Goal: Task Accomplishment & Management: Use online tool/utility

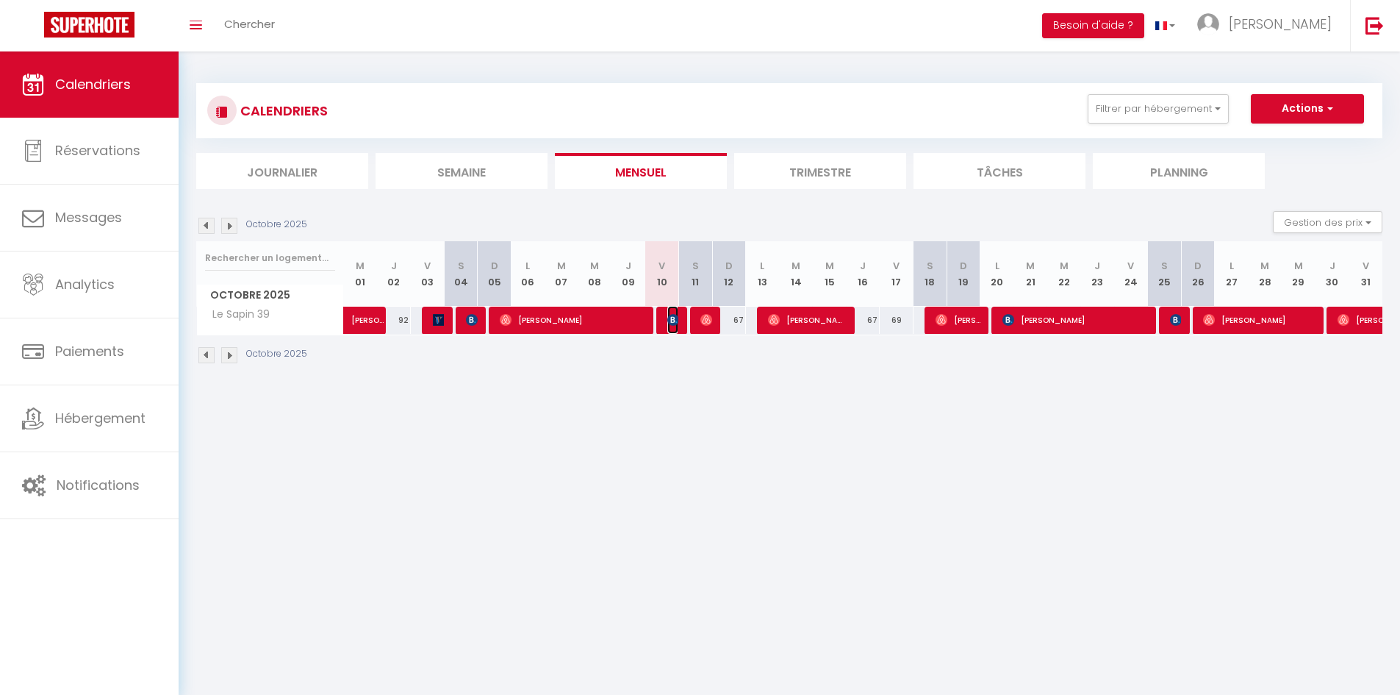
click at [675, 318] on img at bounding box center [673, 320] width 12 height 12
select select "OK"
select select "KO"
select select "0"
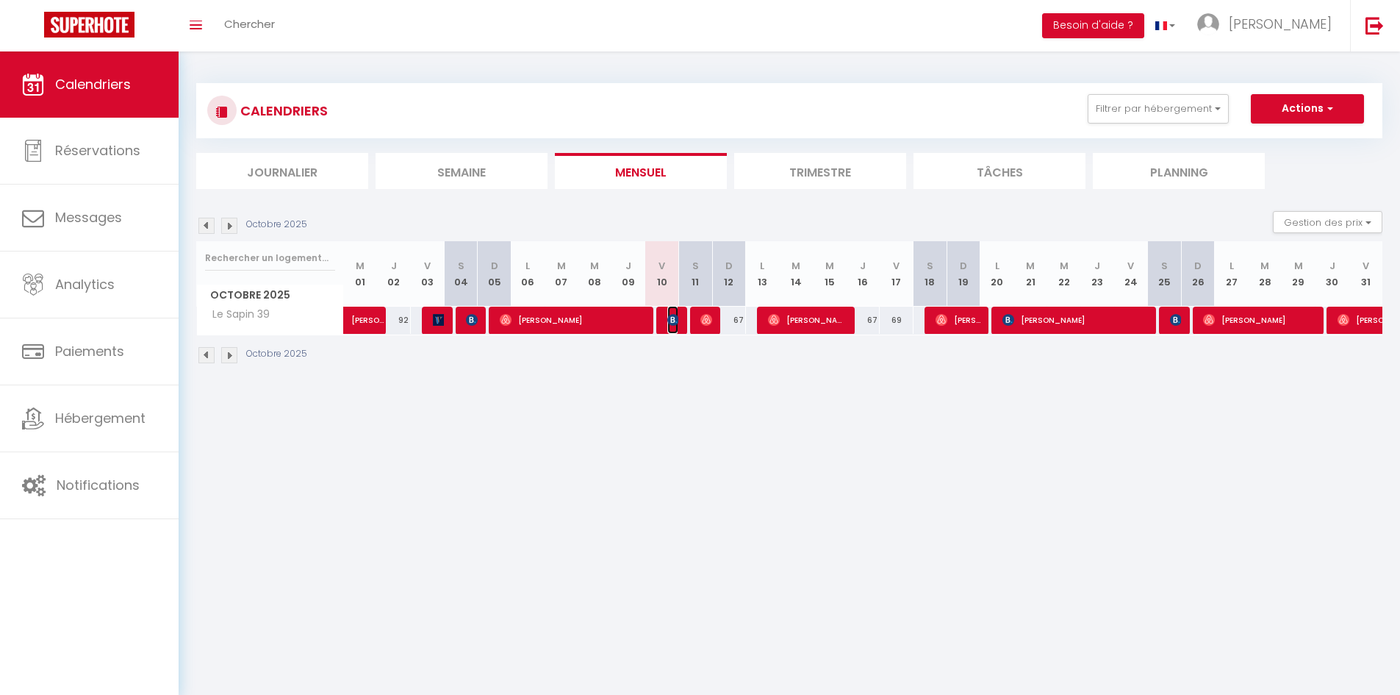
select select "1"
select select
select select "52406"
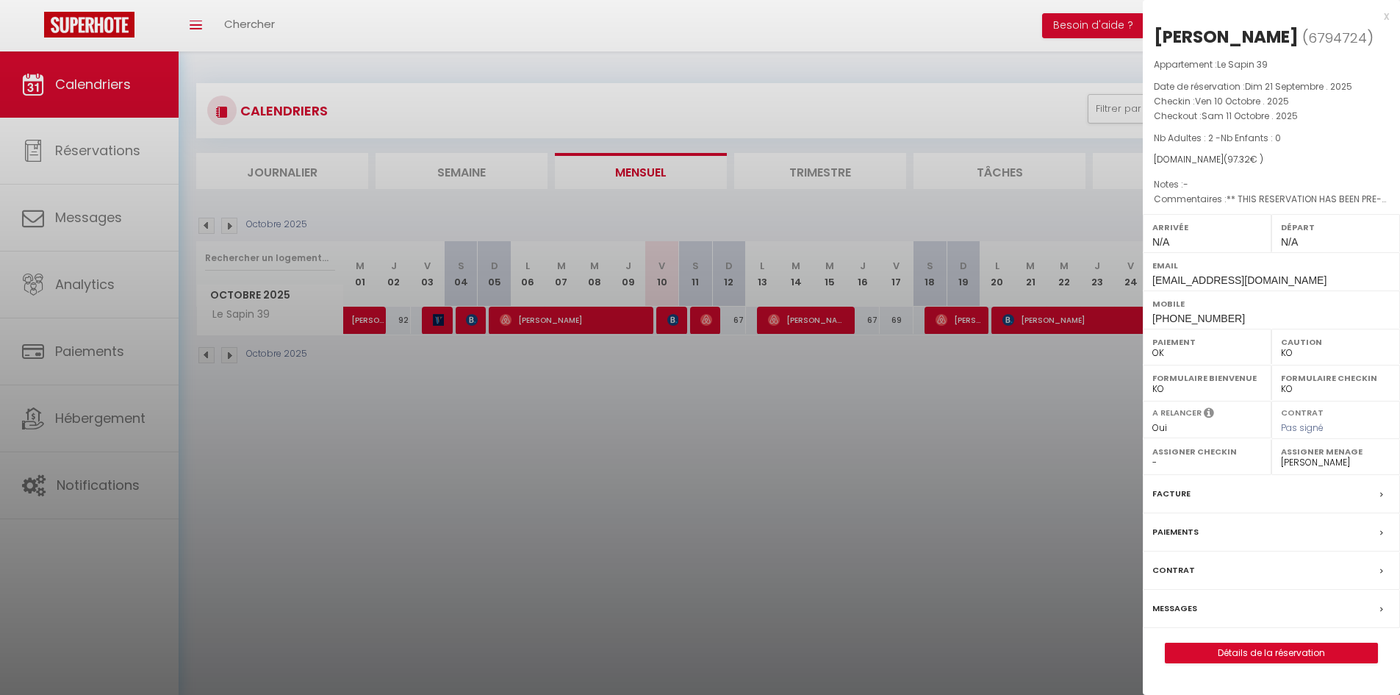
click at [723, 389] on div at bounding box center [700, 347] width 1400 height 695
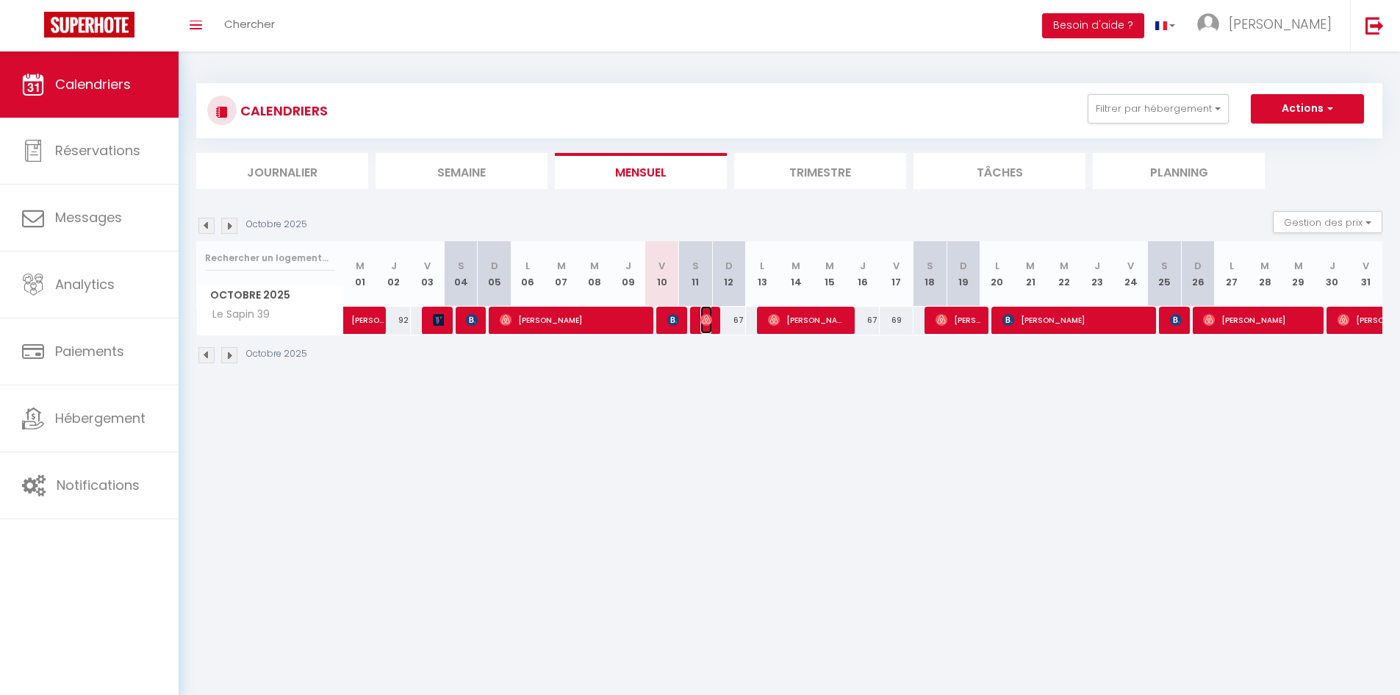
click at [711, 320] on img at bounding box center [706, 320] width 12 height 12
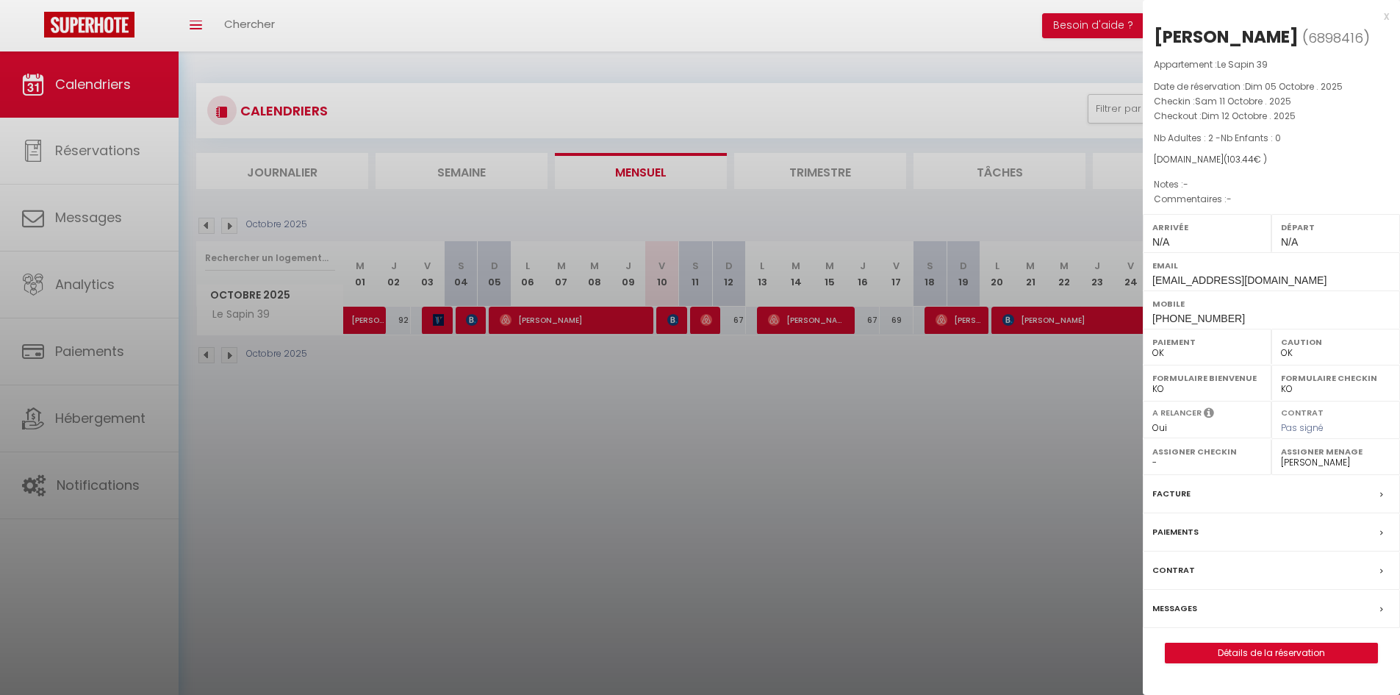
click at [711, 377] on div at bounding box center [700, 347] width 1400 height 695
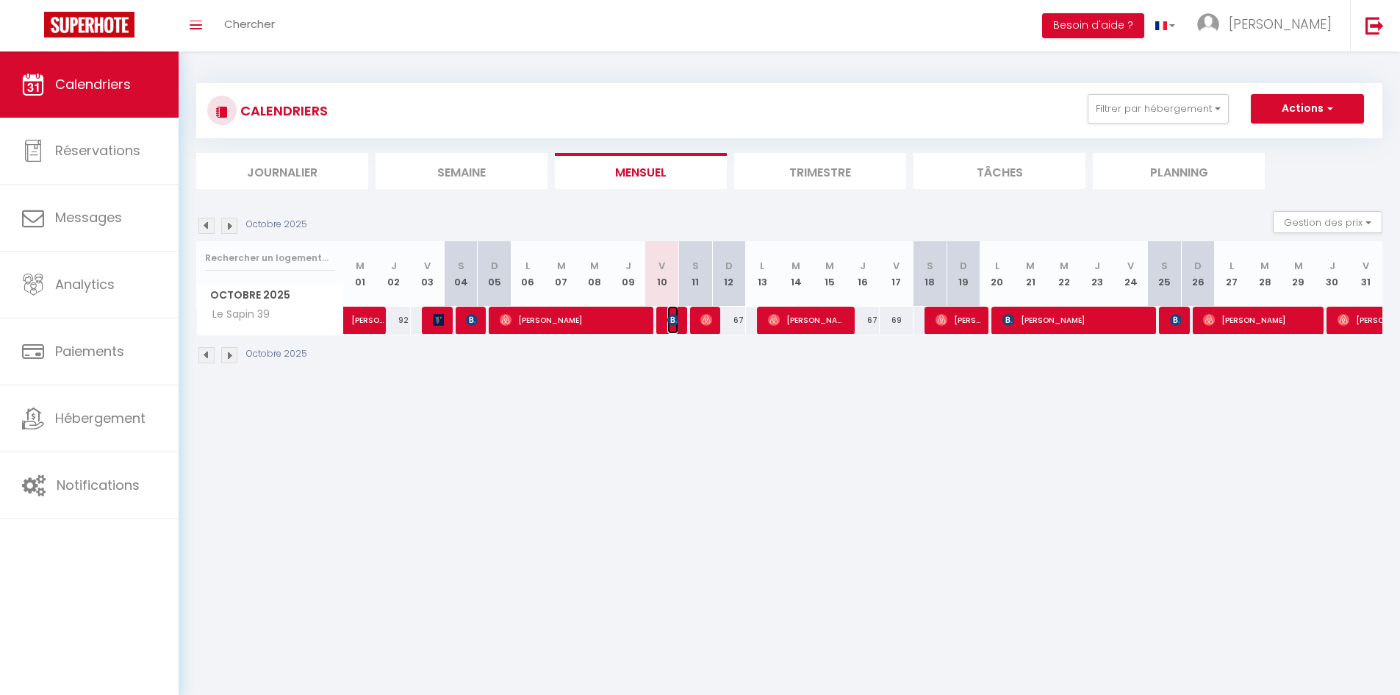
click at [670, 324] on img at bounding box center [673, 320] width 12 height 12
select select "KO"
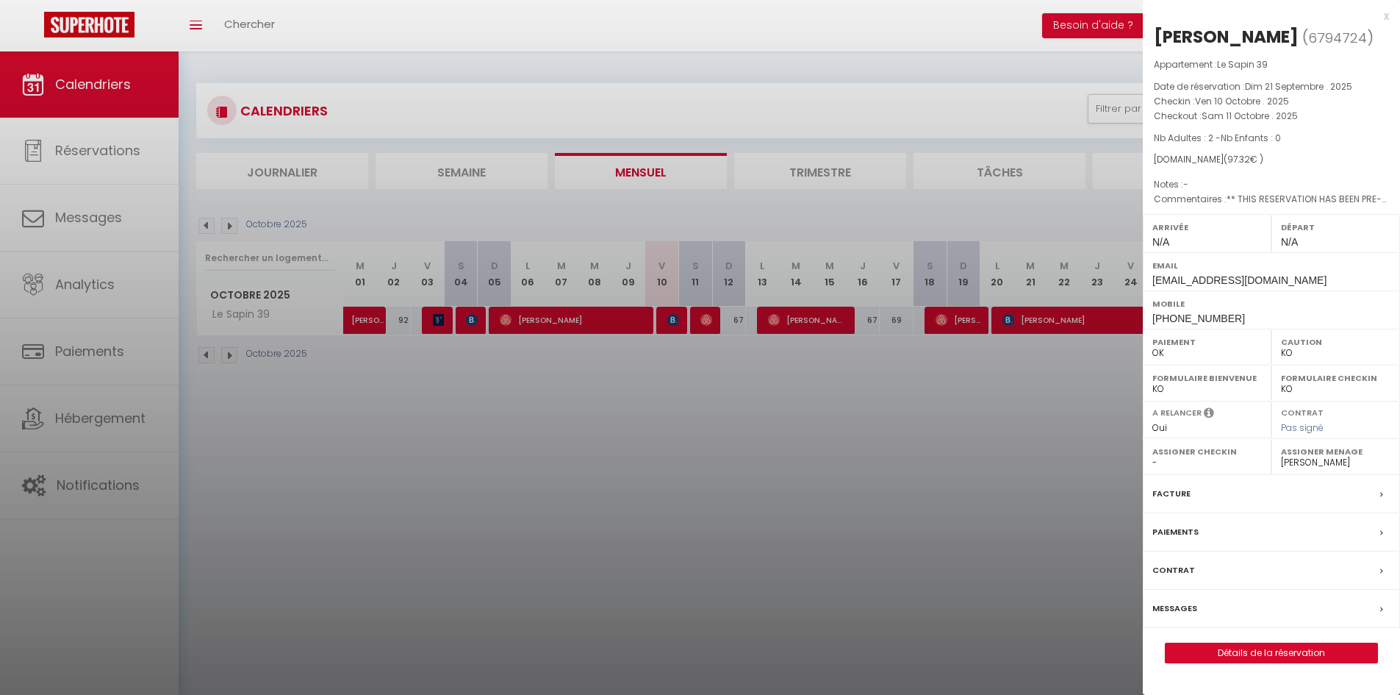
click at [928, 410] on div at bounding box center [700, 347] width 1400 height 695
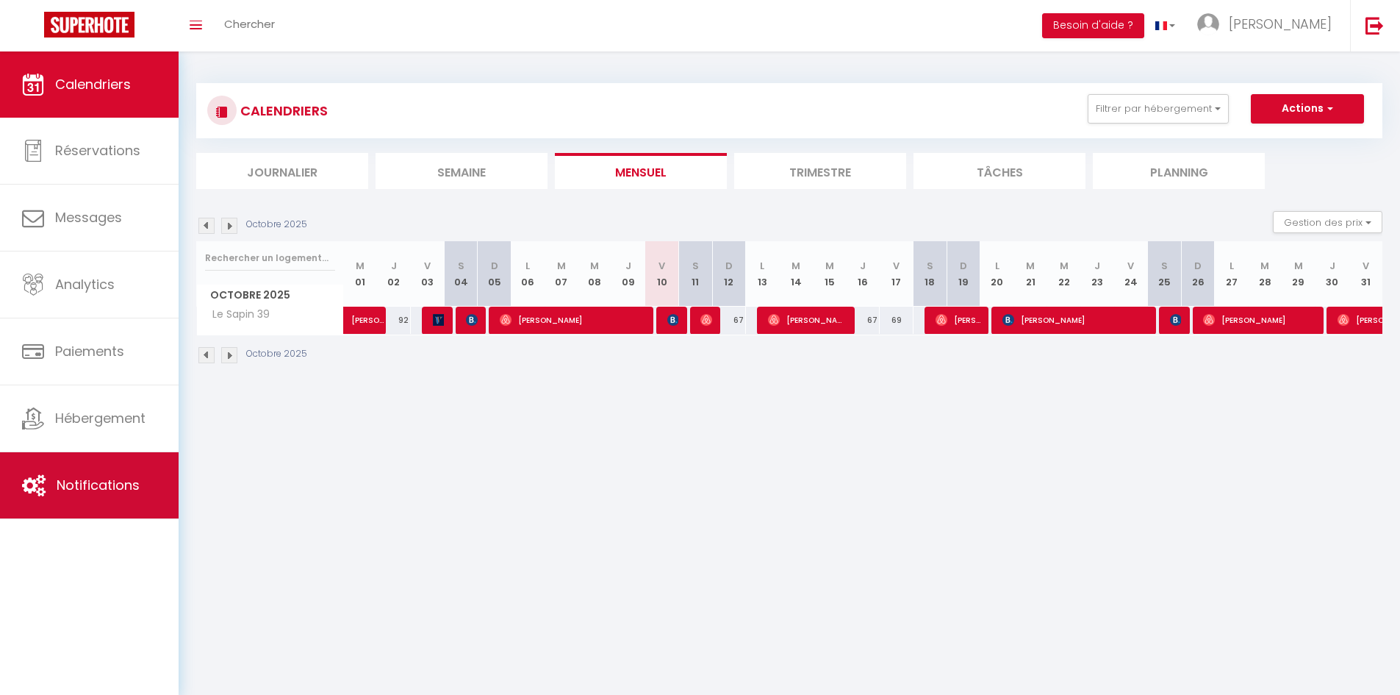
click at [93, 503] on link "Notifications" at bounding box center [89, 485] width 179 height 66
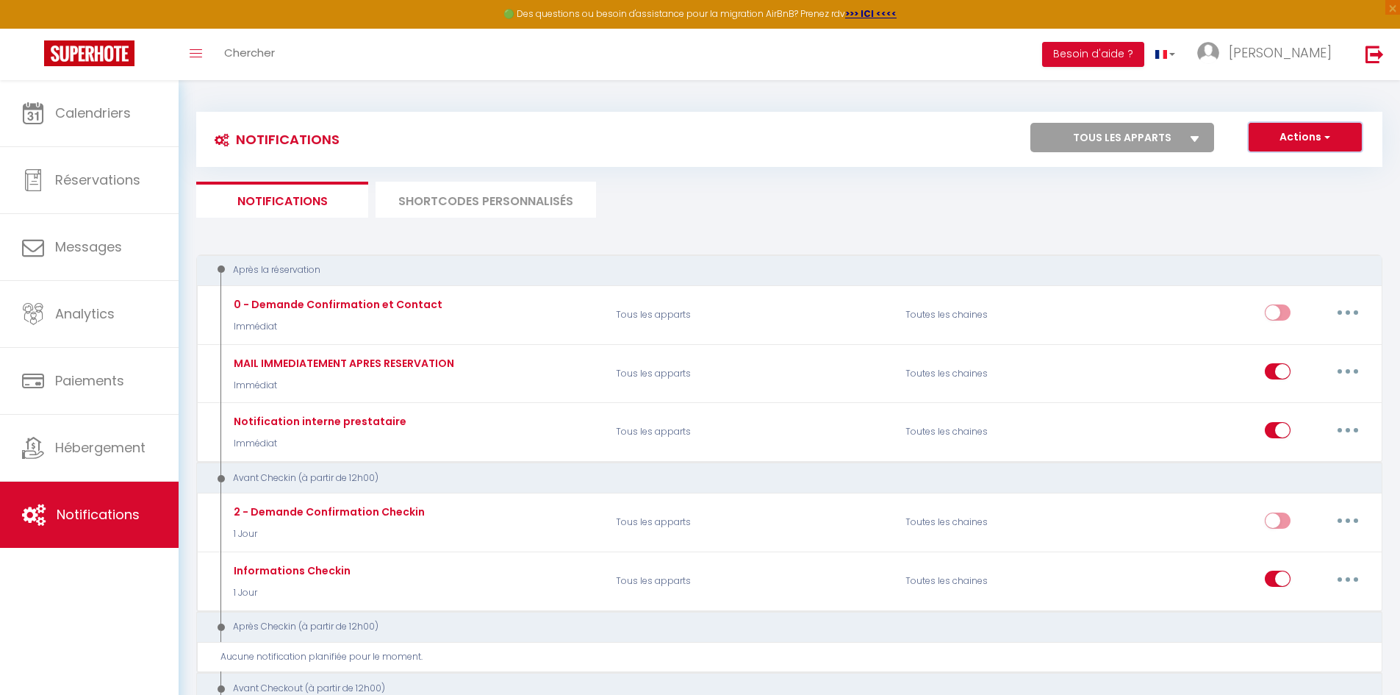
click at [1297, 132] on button "Actions" at bounding box center [1305, 137] width 113 height 29
click at [1272, 167] on link "Nouvelle Notification" at bounding box center [1284, 168] width 153 height 19
select select "Immédiat"
select select
checkbox input "false"
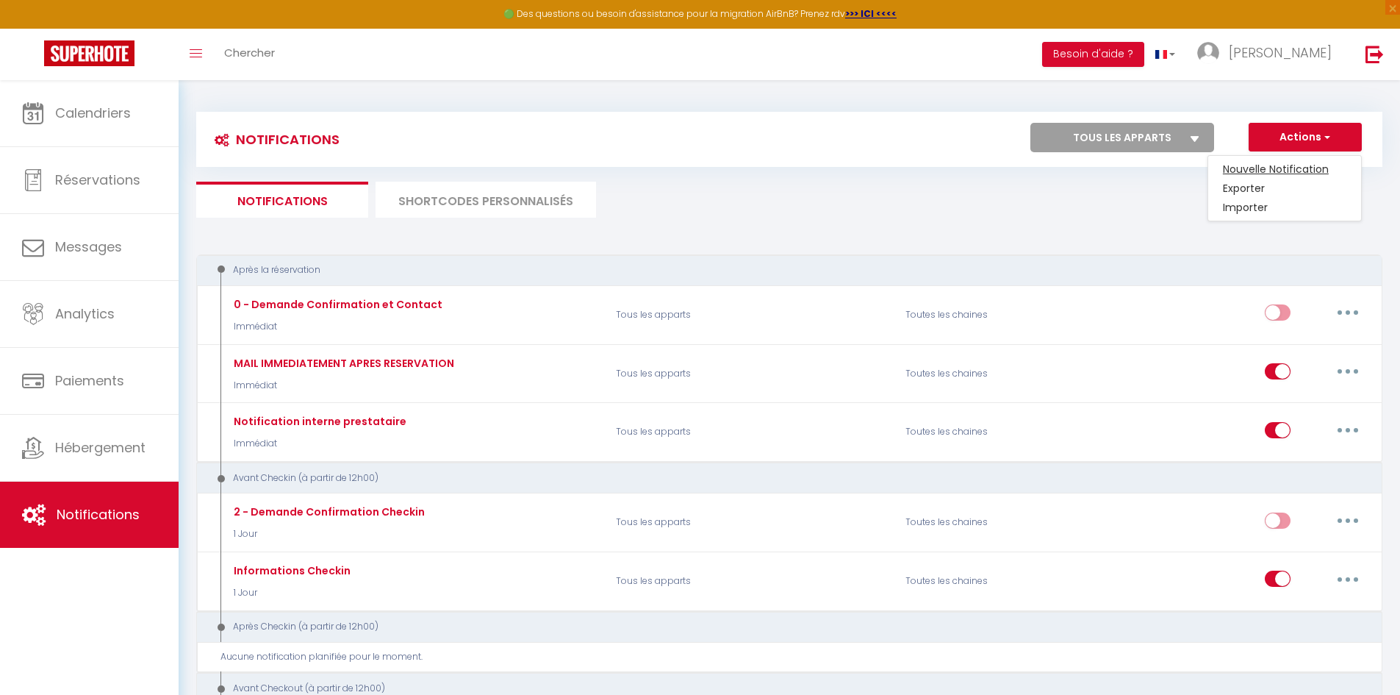
checkbox input "false"
radio input "true"
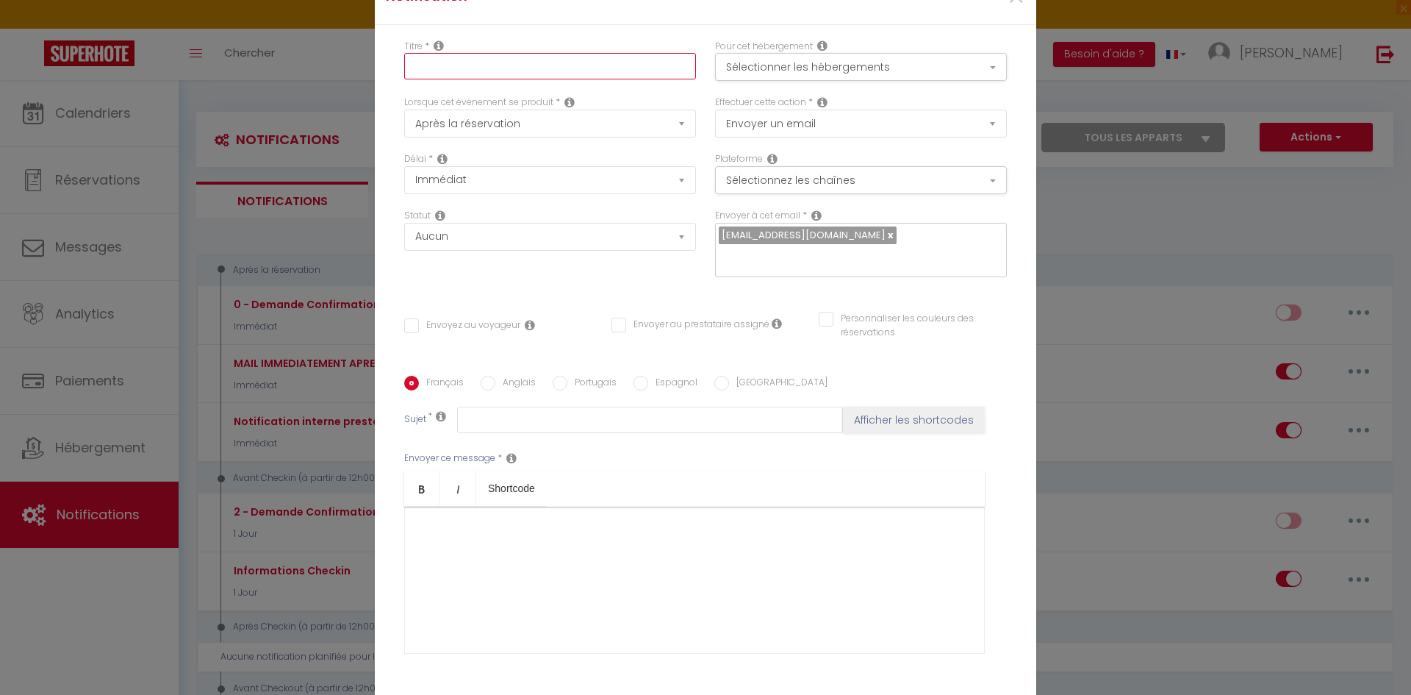
click at [470, 72] on input "text" at bounding box center [550, 66] width 292 height 26
type input "Mise en avant livret/upsells"
click at [933, 79] on button "Sélectionner les hébergements" at bounding box center [861, 67] width 292 height 28
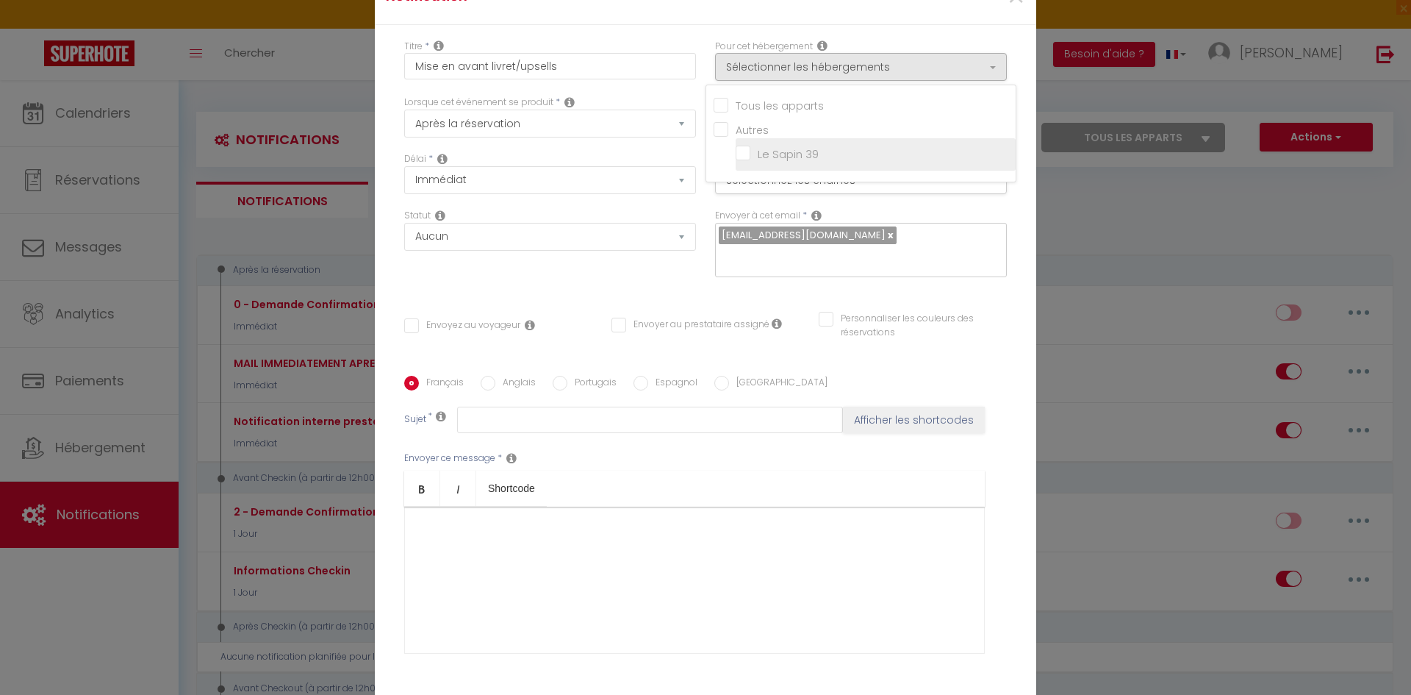
click at [775, 160] on input "Le Sapin 39" at bounding box center [876, 154] width 280 height 15
checkbox input "true"
checkbox input "false"
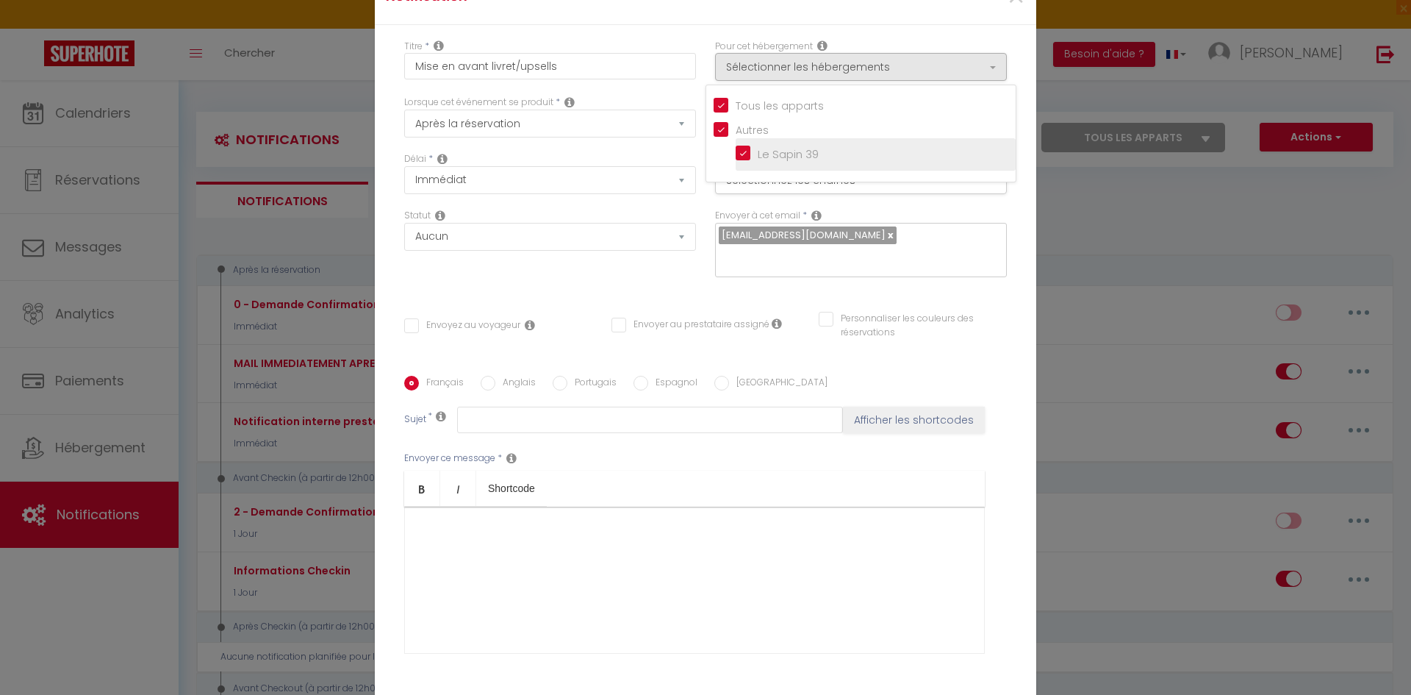
checkbox input "false"
click at [388, 114] on div "Titre * Mise en avant livret/upsells Pour cet hébergement Sélectionner les hébe…" at bounding box center [706, 376] width 662 height 703
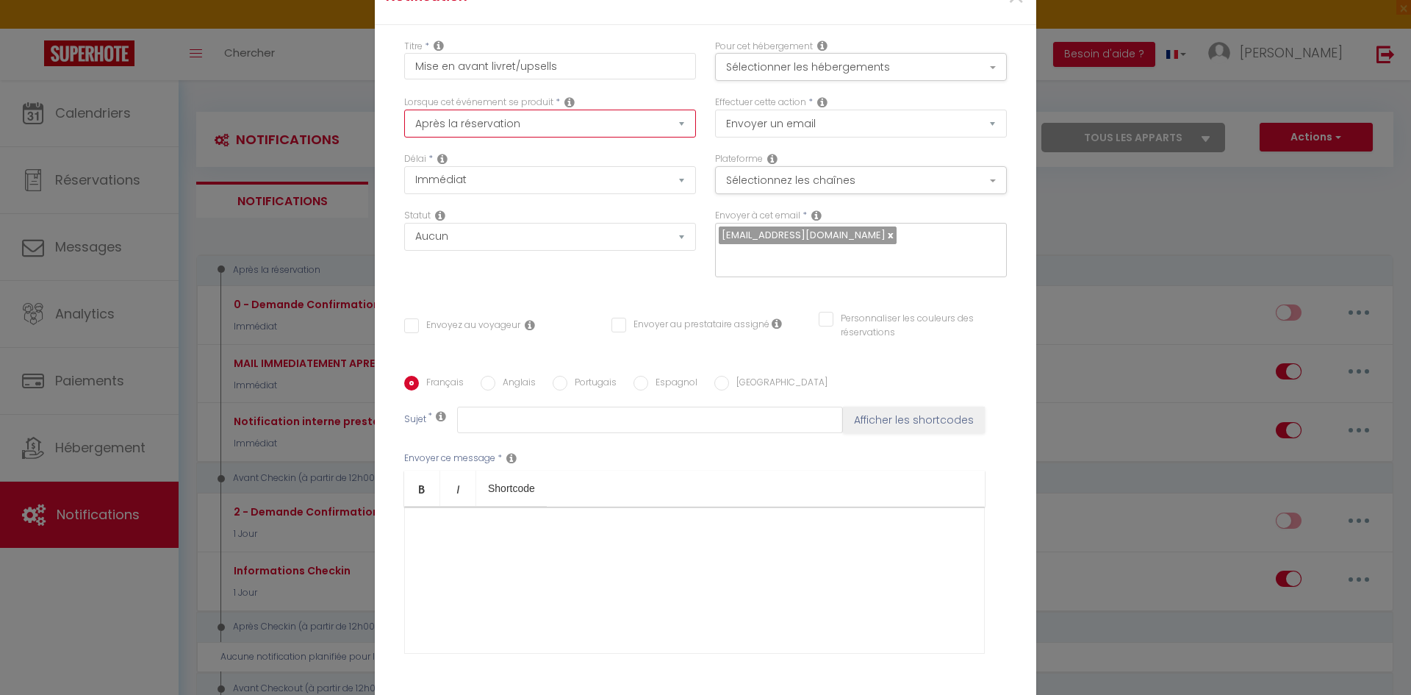
click at [469, 137] on select "Après la réservation Avant Checkin (à partir de 12h00) Après Checkin (à partir …" at bounding box center [550, 124] width 292 height 28
select select "2"
click at [404, 119] on select "Après la réservation Avant Checkin (à partir de 12h00) Après Checkin (à partir …" at bounding box center [550, 124] width 292 height 28
checkbox input "false"
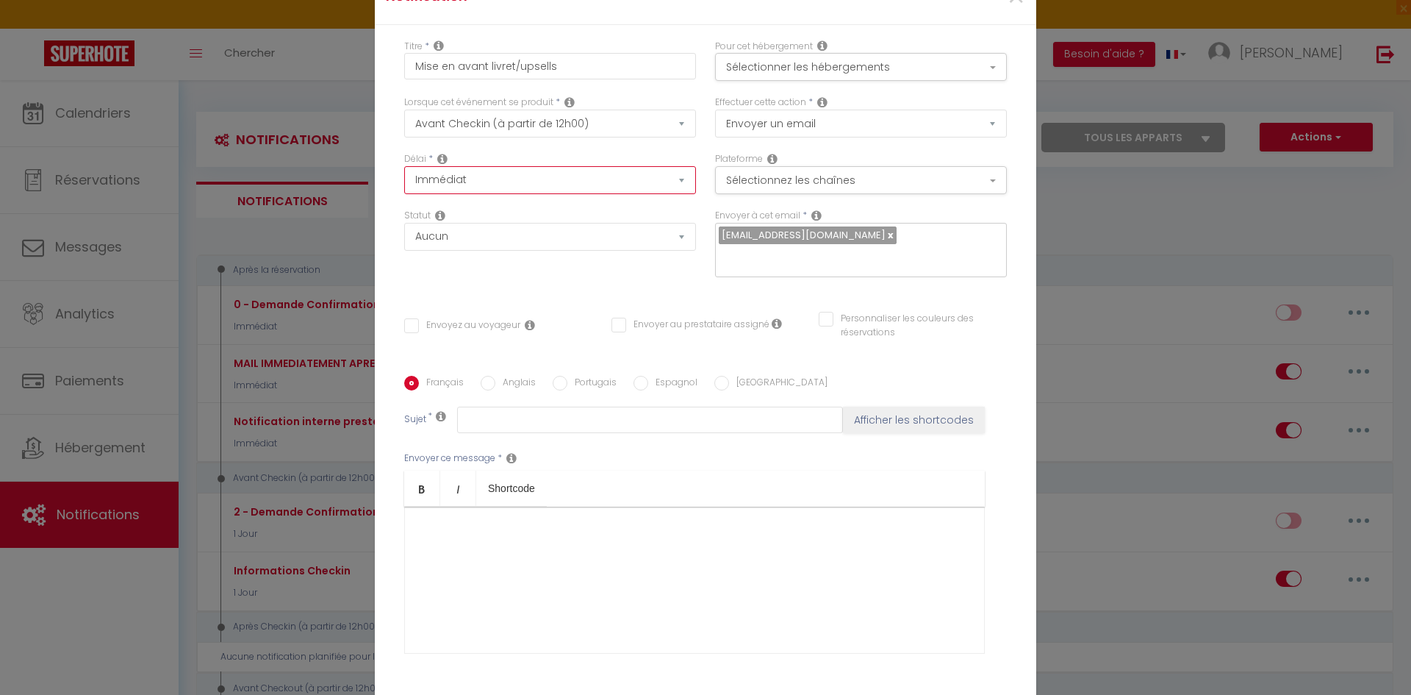
click at [547, 190] on select "Immédiat - 10 Minutes - 1 Heure - 2 Heures - 3 Heures - 4 Heures - 5 Heures - 6…" at bounding box center [550, 180] width 292 height 28
select select "3 Jours"
click at [404, 176] on select "Immédiat - 10 Minutes - 1 Heure - 2 Heures - 3 Heures - 4 Heures - 5 Heures - 6…" at bounding box center [550, 180] width 292 height 28
checkbox input "false"
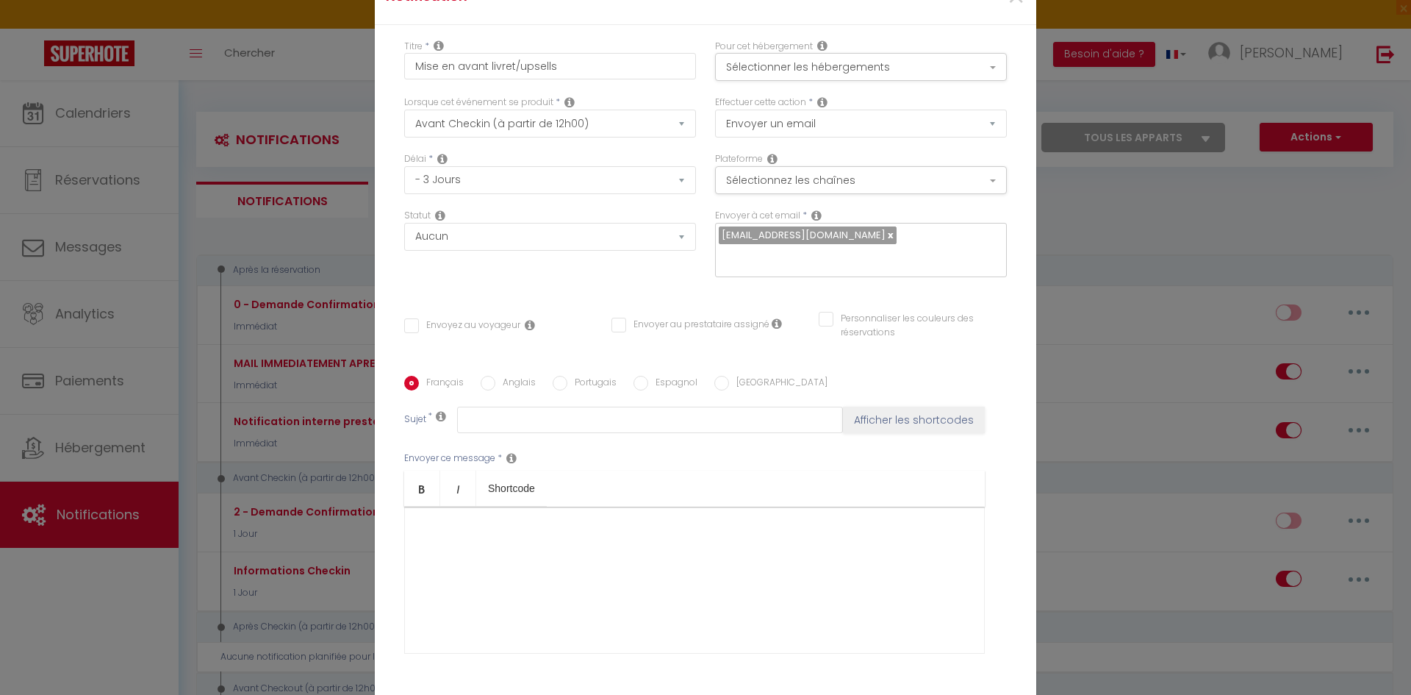
click at [571, 209] on div "Délai * Immédiat - 10 Minutes - 1 Heure - 2 Heures - 3 Heures - 4 Heures - 5 He…" at bounding box center [550, 180] width 311 height 57
click at [836, 131] on select "Envoyer un email Envoyer un SMS Envoyer une notification push" at bounding box center [861, 124] width 292 height 28
click at [838, 131] on select "Envoyer un email Envoyer un SMS Envoyer une notification push" at bounding box center [861, 124] width 292 height 28
click at [840, 152] on div "Effectuer cette action * Envoyer un email Envoyer un SMS Envoyer une notificati…" at bounding box center [861, 124] width 311 height 57
click at [836, 184] on button "Sélectionnez les chaînes" at bounding box center [861, 180] width 292 height 28
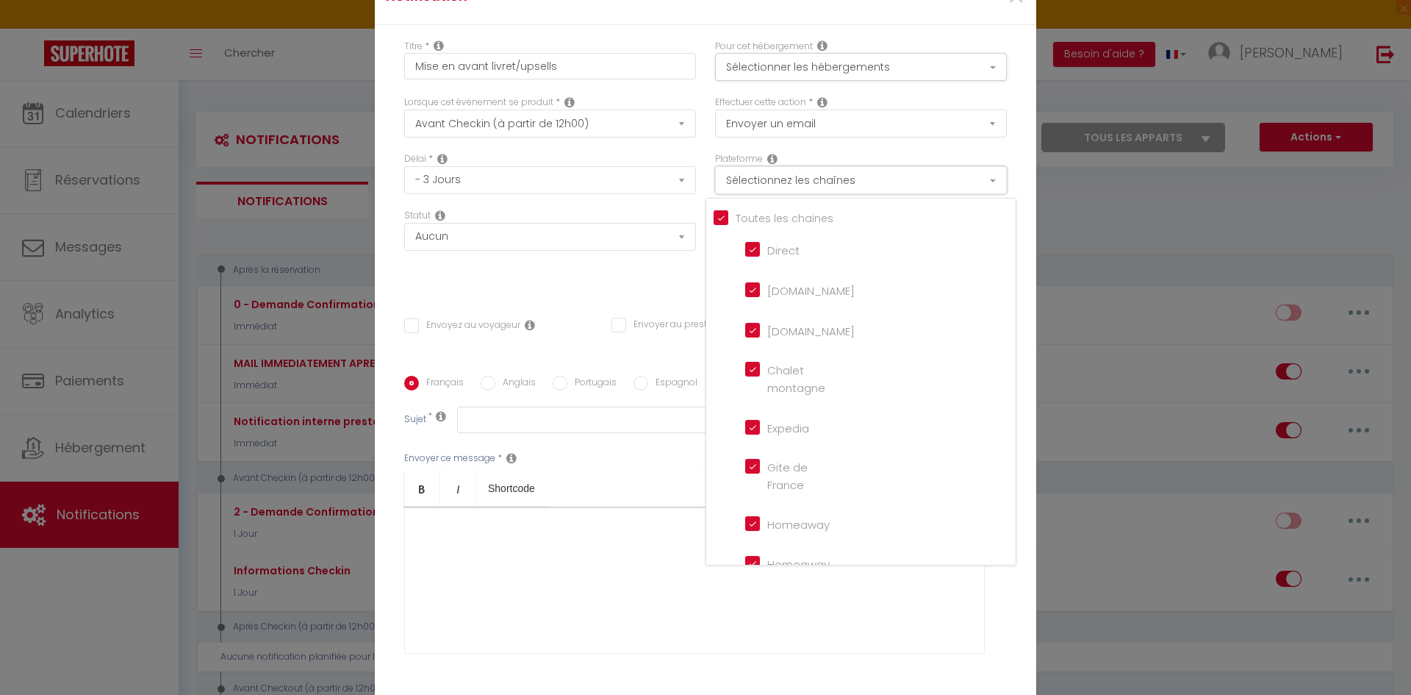
click at [840, 186] on button "Sélectionnez les chaînes" at bounding box center [861, 180] width 292 height 28
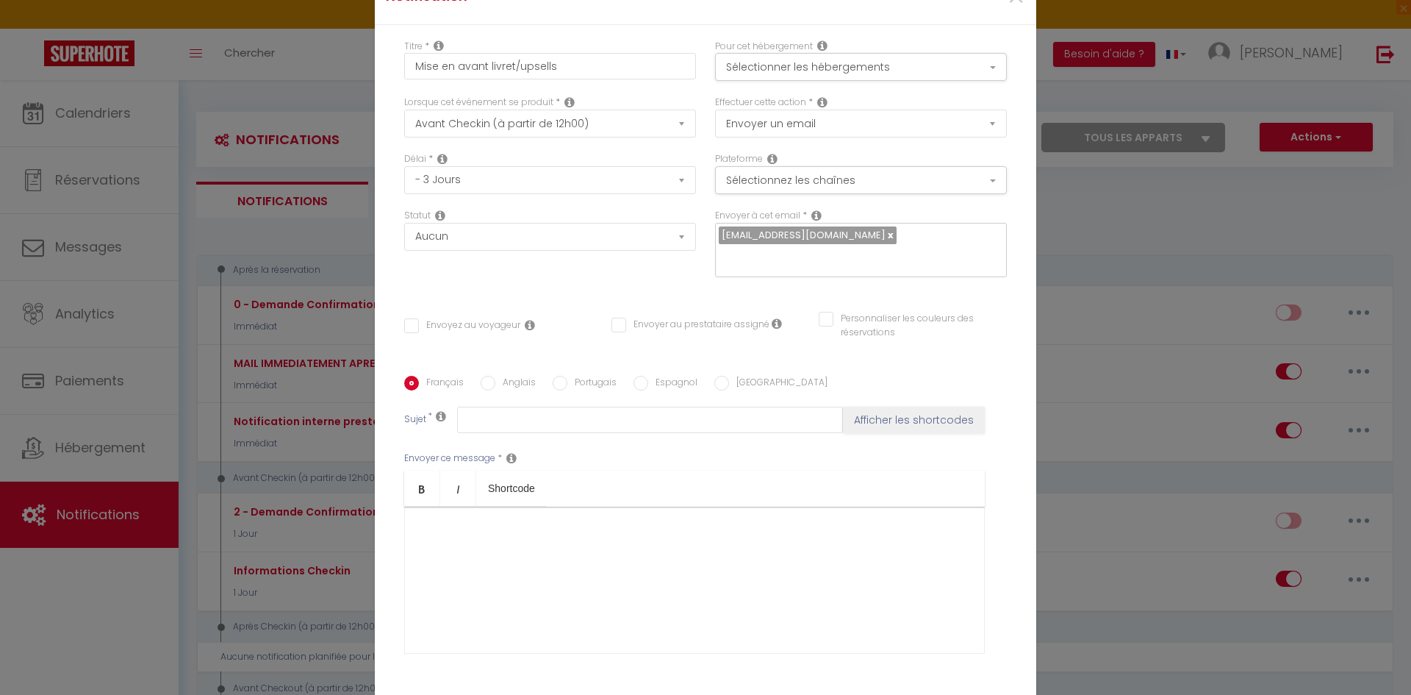
click at [831, 151] on div "Effectuer cette action * Envoyer un email Envoyer un SMS Envoyer une notificati…" at bounding box center [861, 124] width 311 height 57
click at [555, 247] on select "Aucun Si la réservation est payée Si réservation non payée Si la caution a été …" at bounding box center [550, 237] width 292 height 28
click at [381, 255] on div "Titre * Mise en avant livret/upsells Pour cet hébergement Sélectionner les hébe…" at bounding box center [706, 376] width 662 height 703
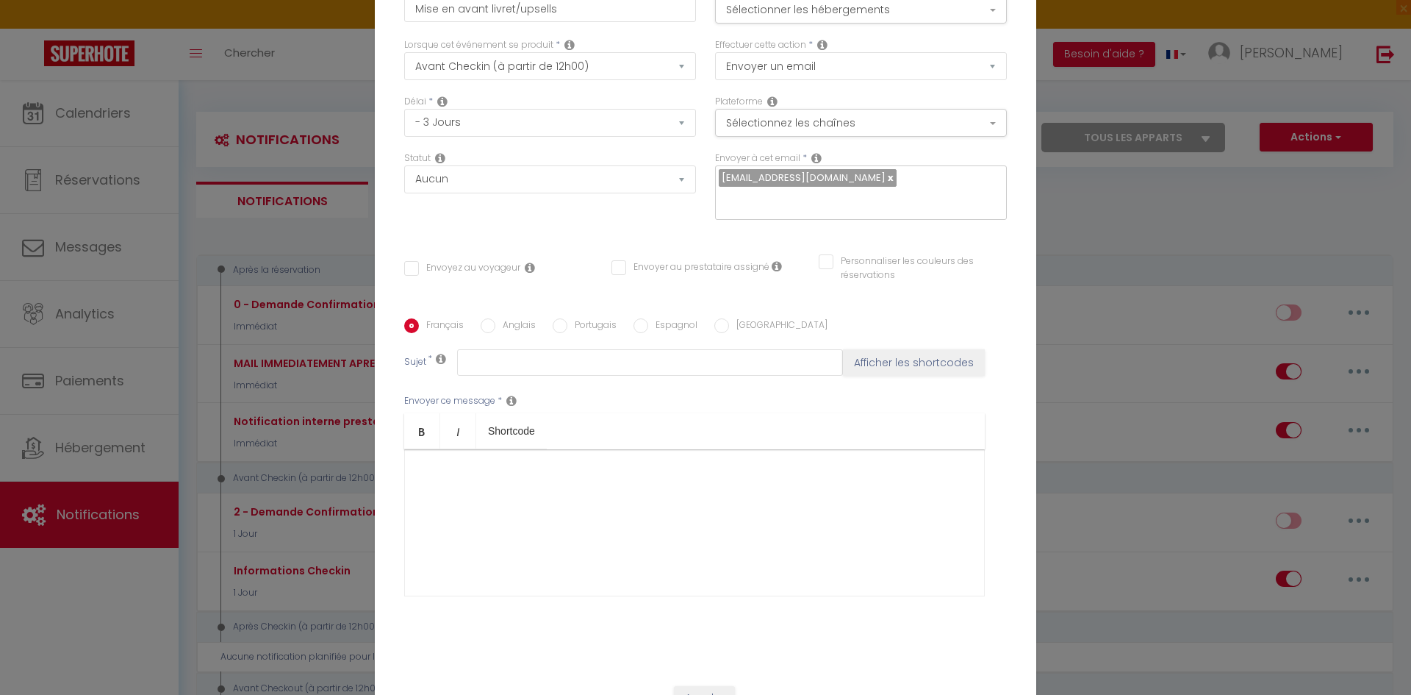
scroll to position [31, 0]
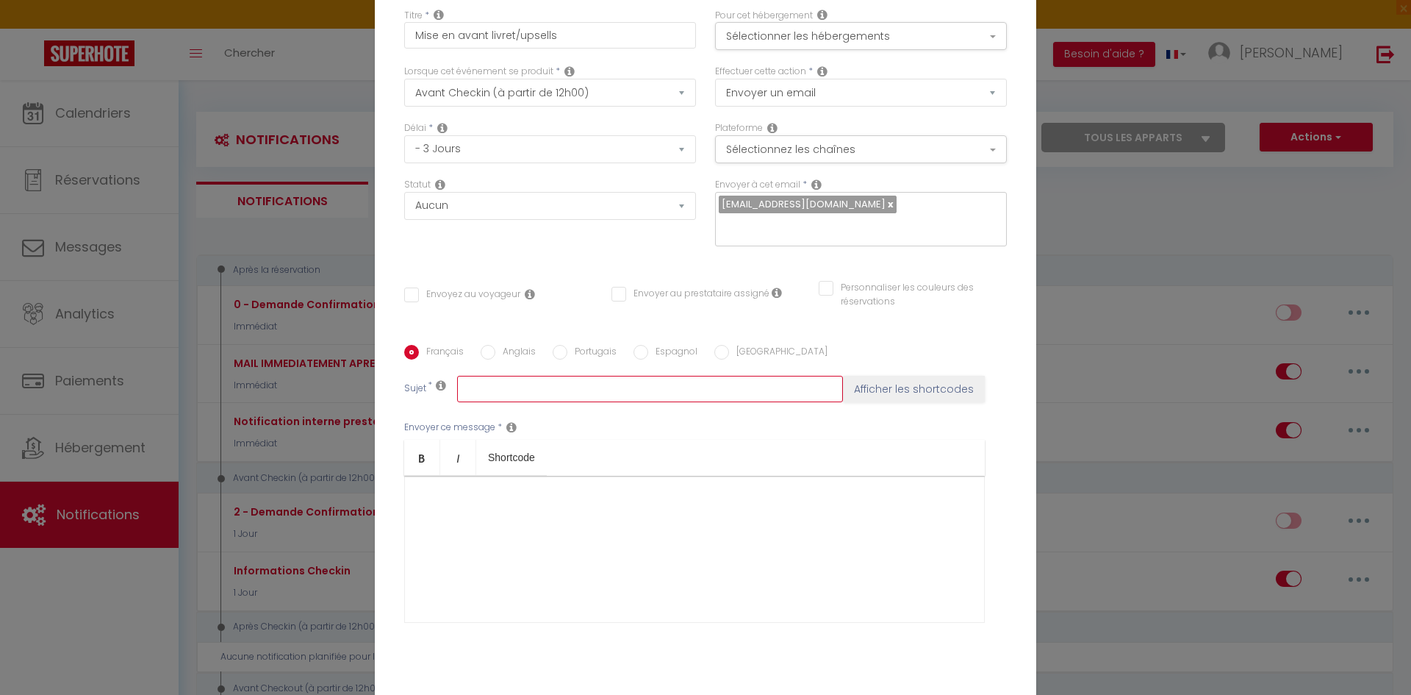
click at [508, 381] on input "text" at bounding box center [650, 389] width 386 height 26
click at [503, 384] on input "text" at bounding box center [650, 389] width 386 height 26
paste input "Préparez votre séjour au Sapin 39 🌲"
type input "Préparez votre séjour au Sapin 39 🌲"
click at [500, 500] on div at bounding box center [694, 549] width 581 height 147
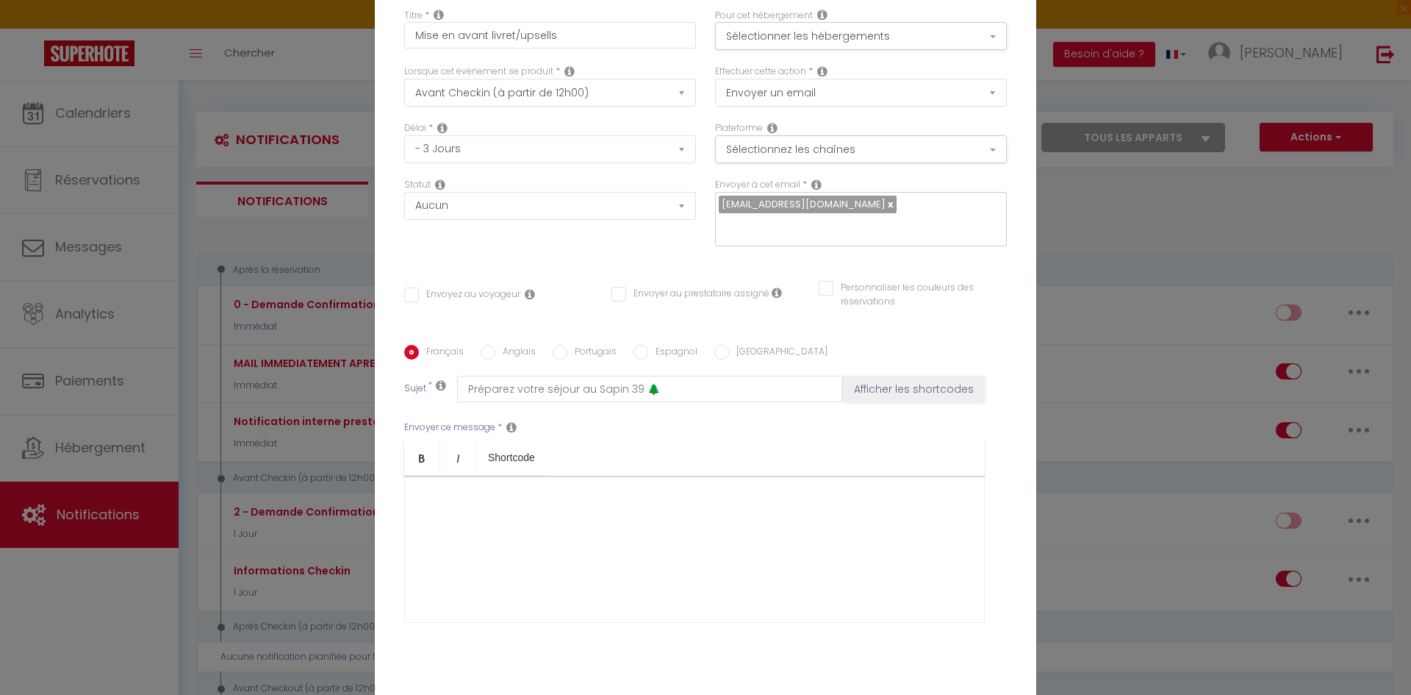
click at [500, 476] on div at bounding box center [694, 549] width 581 height 147
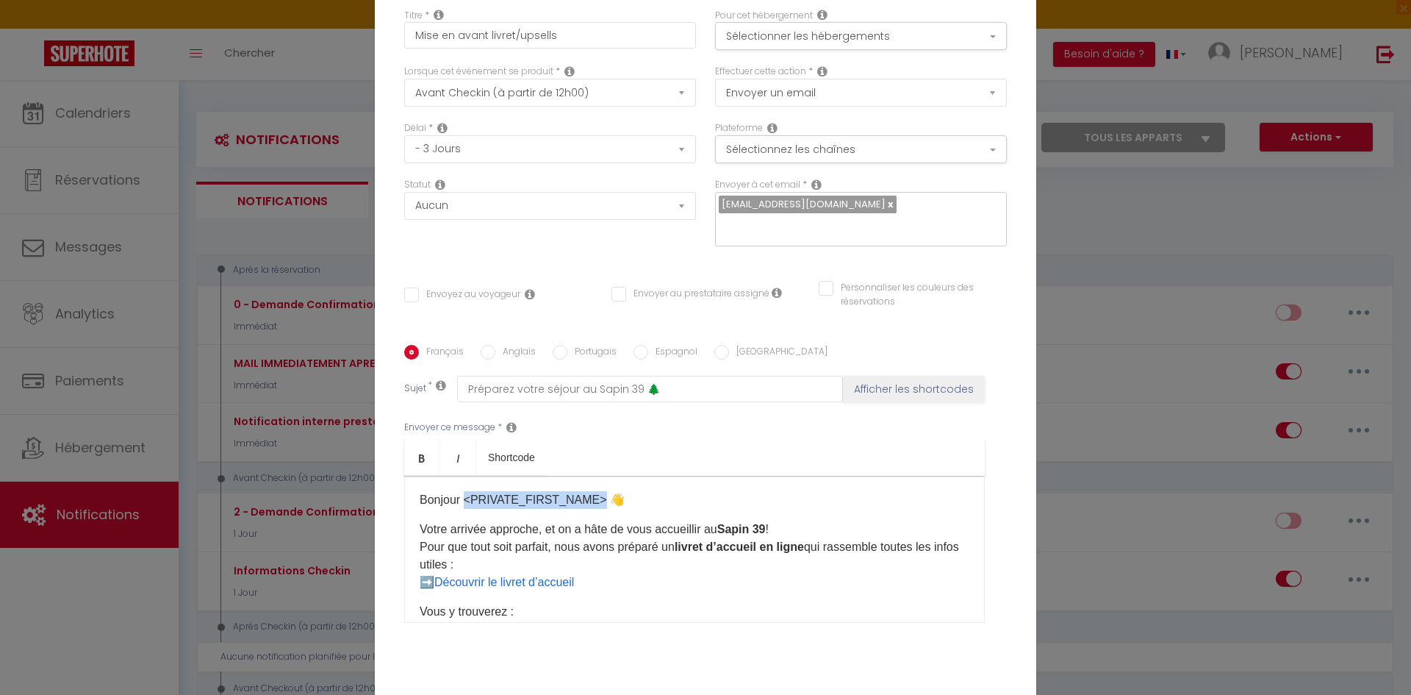
drag, startPoint x: 457, startPoint y: 490, endPoint x: 581, endPoint y: 492, distance: 124.2
click at [581, 492] on p "Bonjour <PRIVATE_FIRST_NAME> 👋" at bounding box center [695, 500] width 550 height 18
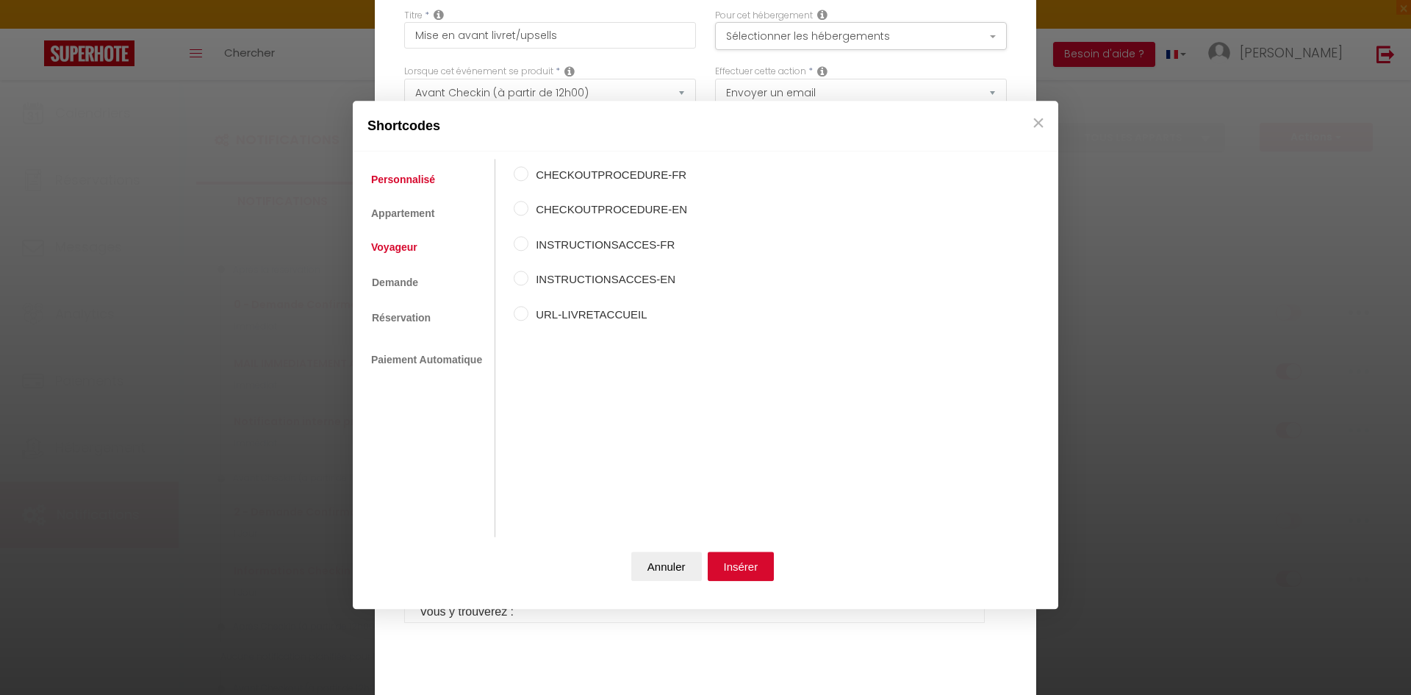
click at [417, 248] on link "Voyageur" at bounding box center [394, 247] width 61 height 26
click at [543, 204] on label "Prénom du voyageur" at bounding box center [600, 210] width 145 height 18
click at [528, 204] on input "Prénom du voyageur" at bounding box center [521, 208] width 15 height 15
radio input "true"
click at [753, 571] on button "Insérer" at bounding box center [741, 565] width 67 height 29
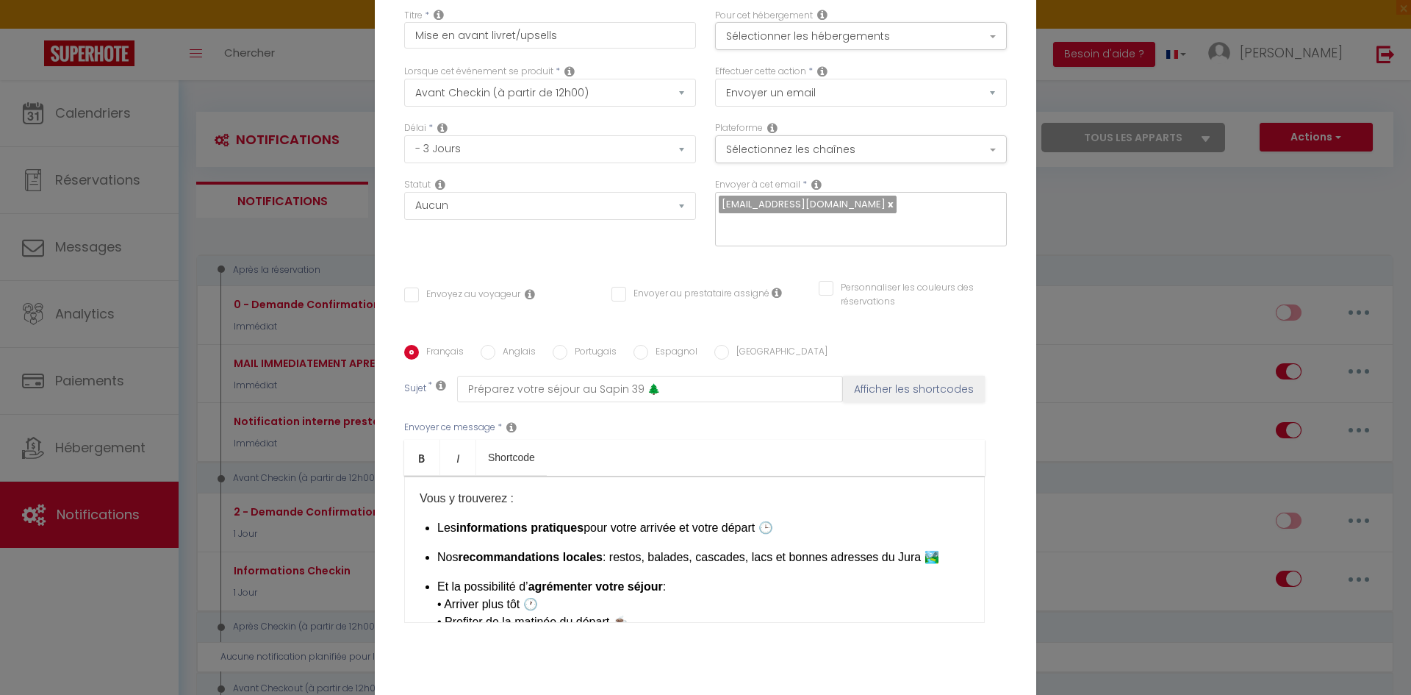
scroll to position [147, 0]
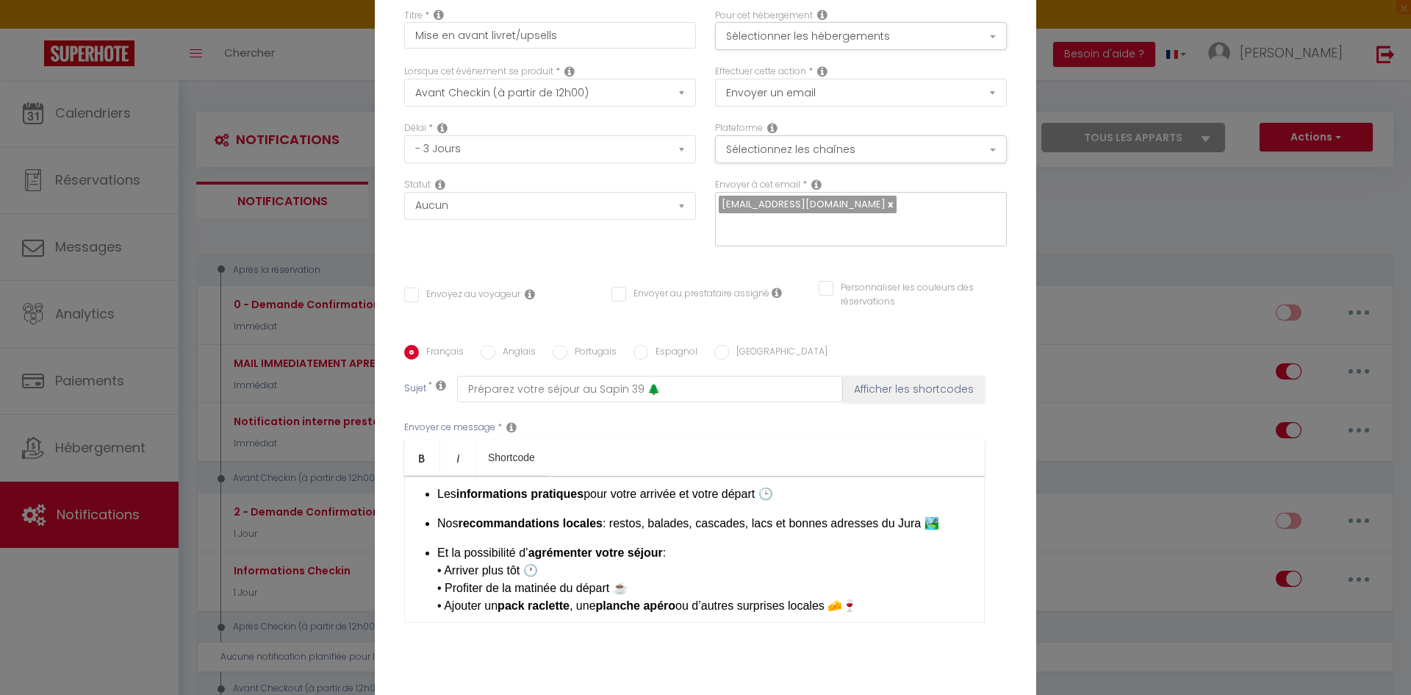
drag, startPoint x: 939, startPoint y: 512, endPoint x: 374, endPoint y: 500, distance: 564.6
click at [375, 500] on div "Titre * Mise en avant livret/upsells Pour cet hébergement Sélectionner les hébe…" at bounding box center [706, 345] width 662 height 703
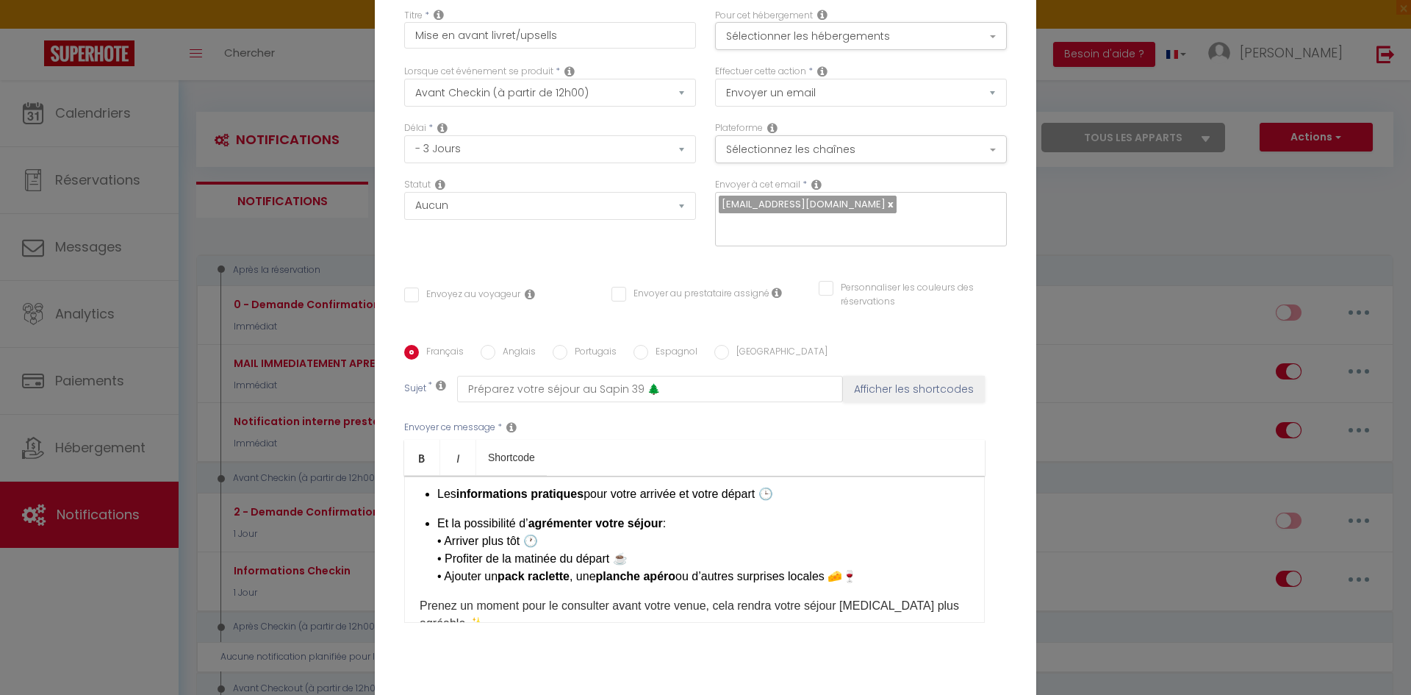
click at [612, 545] on p "Et la possibilité d’ agrémenter votre séjour : • Arriver plus tôt 🕐 • Profiter …" at bounding box center [703, 550] width 532 height 71
click at [884, 567] on p "Et la possibilité d’ agrémenter votre séjour : • Arriver plus tôt 🕐 • Profiter …" at bounding box center [703, 550] width 532 height 71
drag, startPoint x: 581, startPoint y: 566, endPoint x: 681, endPoint y: 564, distance: 99.2
click at [681, 564] on p "Et la possibilité d’ agrémenter votre séjour : • Arriver plus tôt 🕐 • Profiter …" at bounding box center [703, 550] width 532 height 71
click at [809, 567] on p "Et la possibilité d’ agrémenter votre séjour : • Arriver plus tôt 🕐 • Profiter …" at bounding box center [703, 550] width 532 height 71
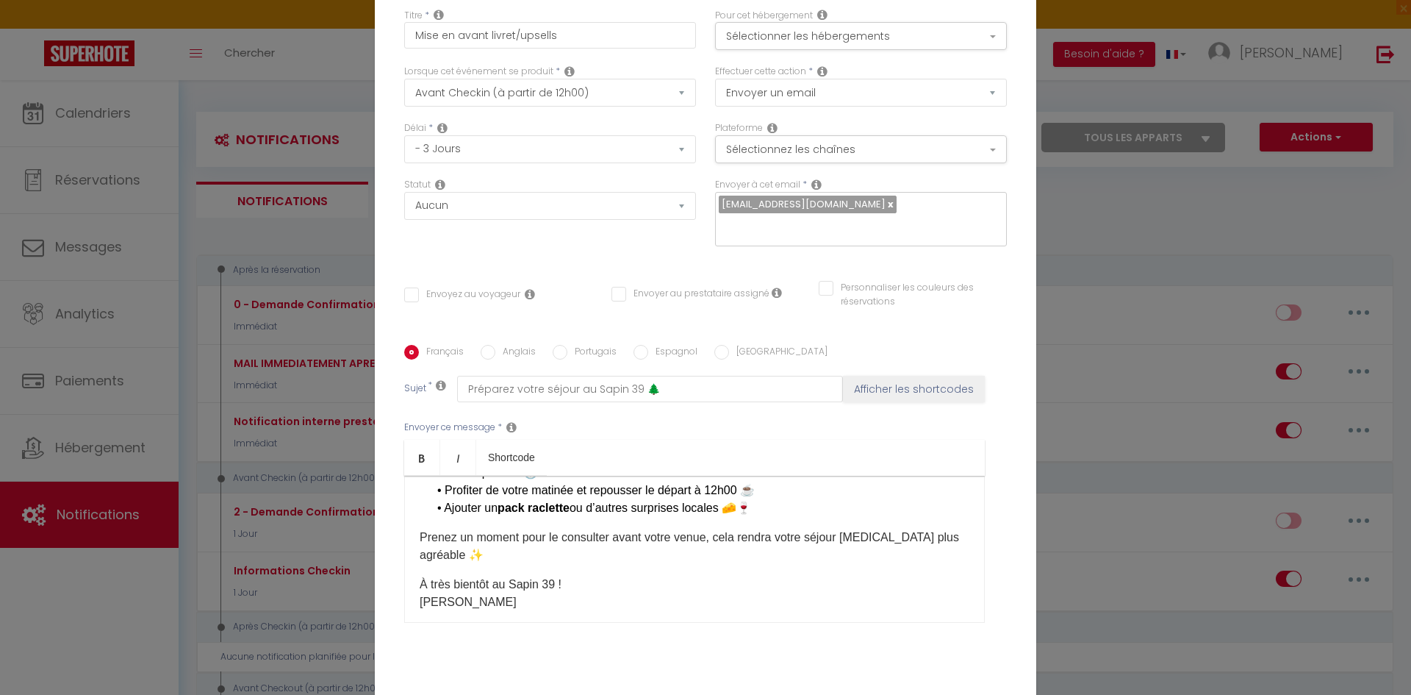
scroll to position [251, 0]
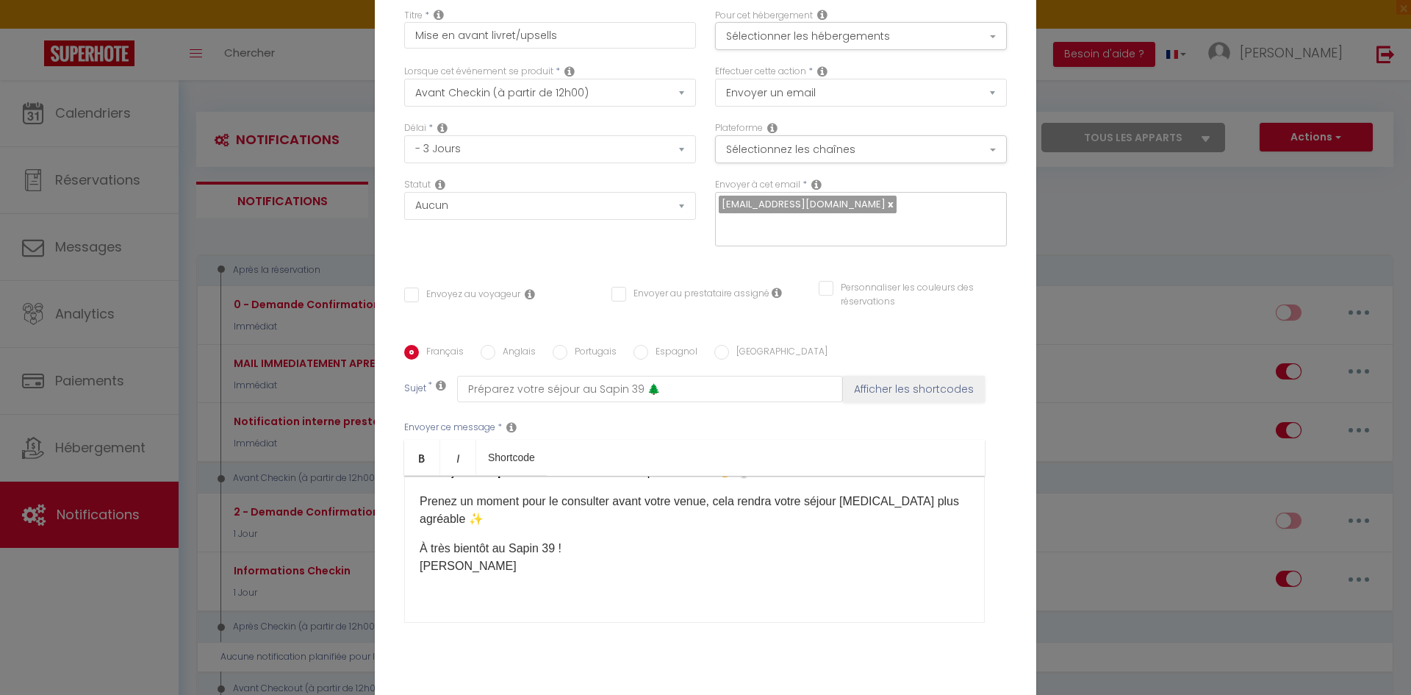
click at [589, 541] on p "À très bientôt au Sapin 39 ! [PERSON_NAME]" at bounding box center [695, 556] width 550 height 35
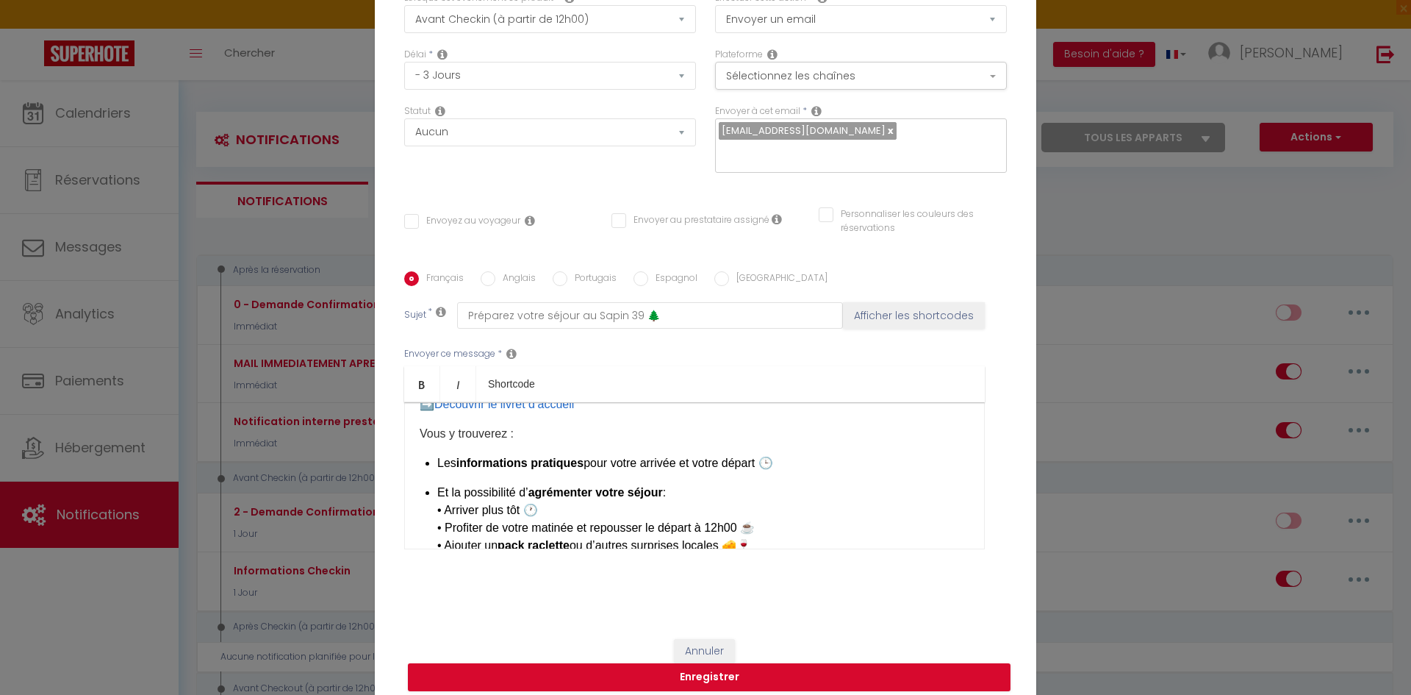
scroll to position [31, 0]
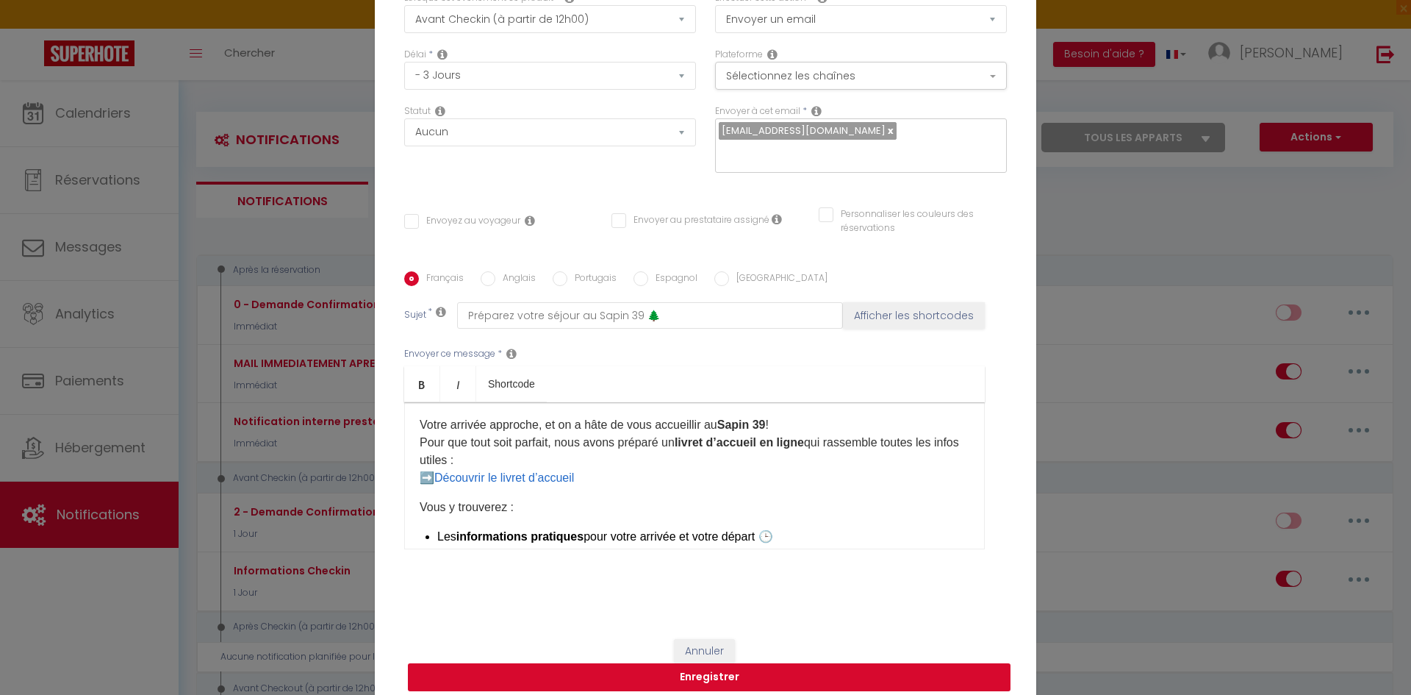
click at [632, 667] on button "Enregistrer" at bounding box center [709, 677] width 603 height 28
checkbox input "false"
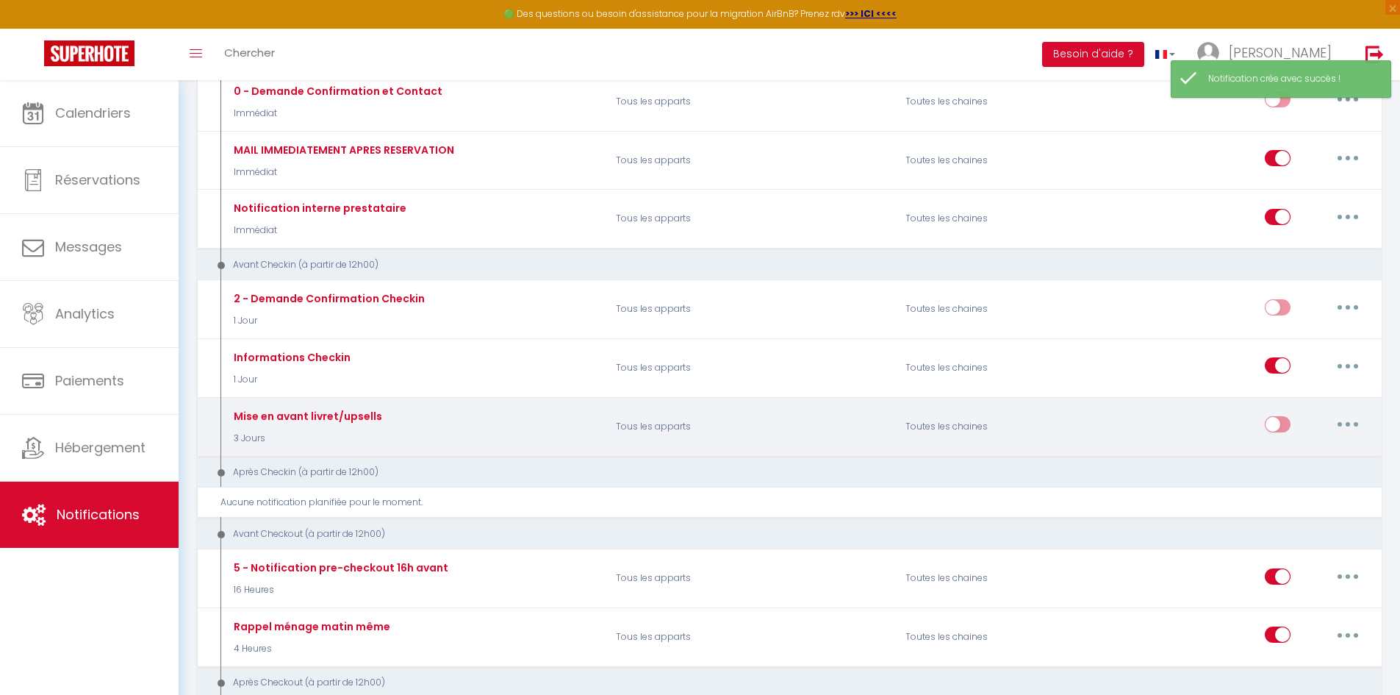
scroll to position [221, 0]
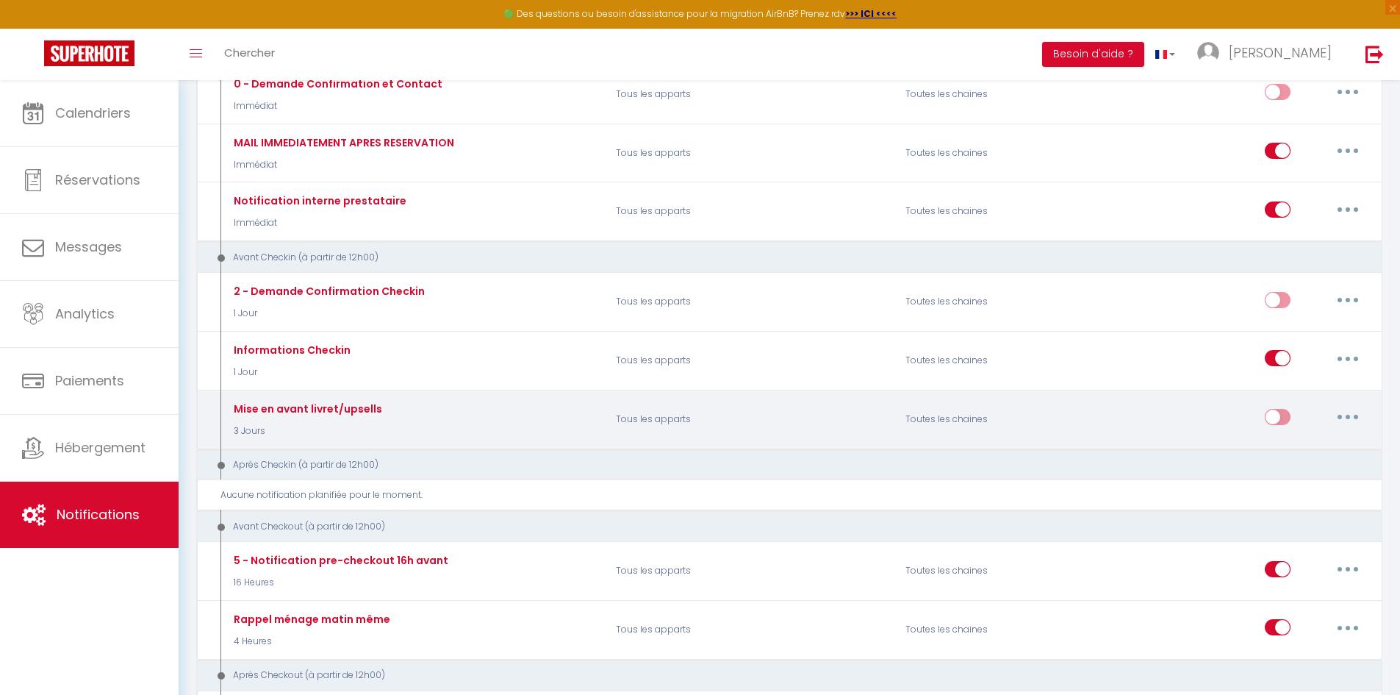
click at [1280, 415] on input "checkbox" at bounding box center [1278, 420] width 26 height 22
checkbox input "true"
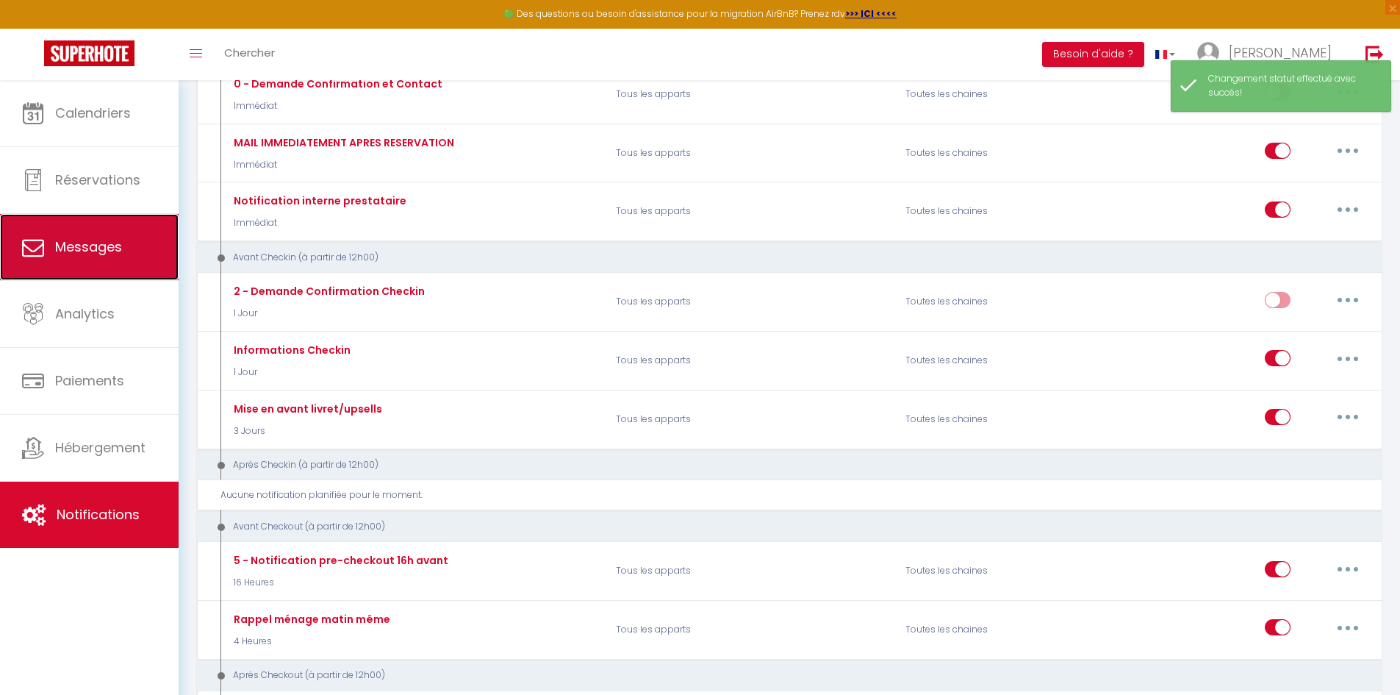
click at [115, 248] on span "Messages" at bounding box center [88, 246] width 67 height 18
select select "message"
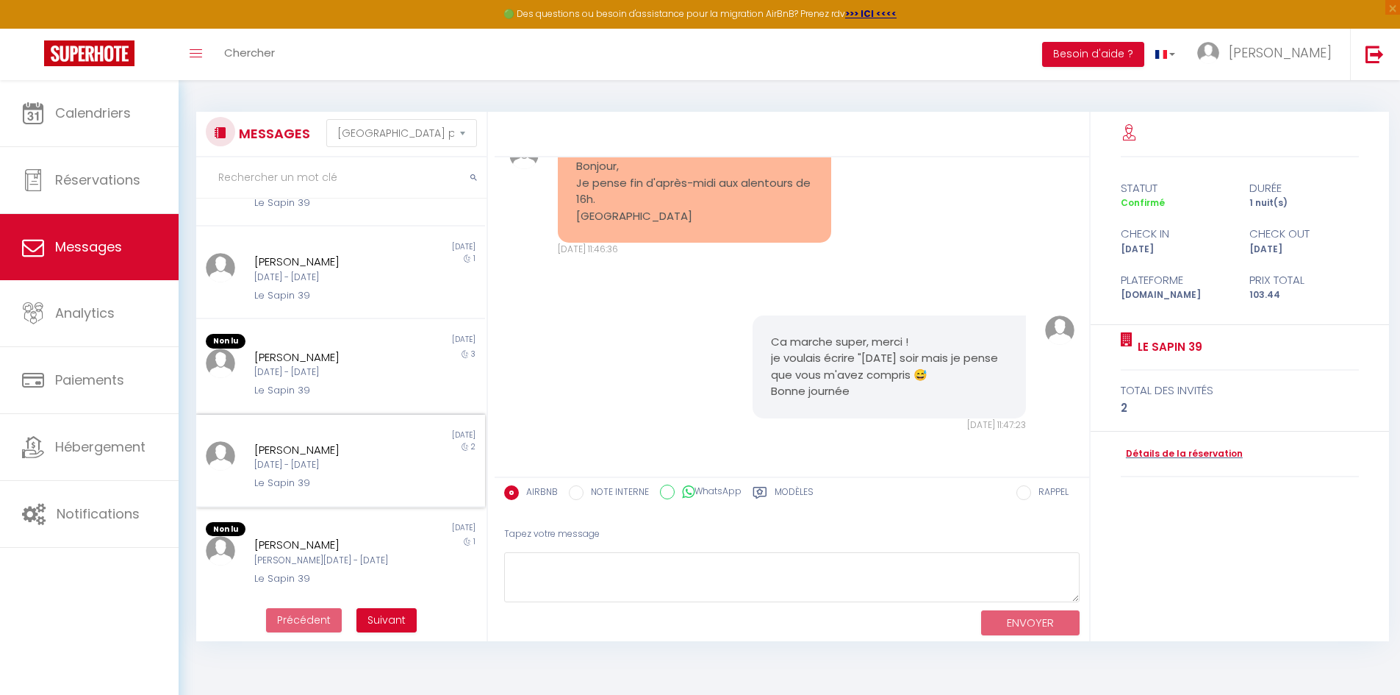
scroll to position [80, 0]
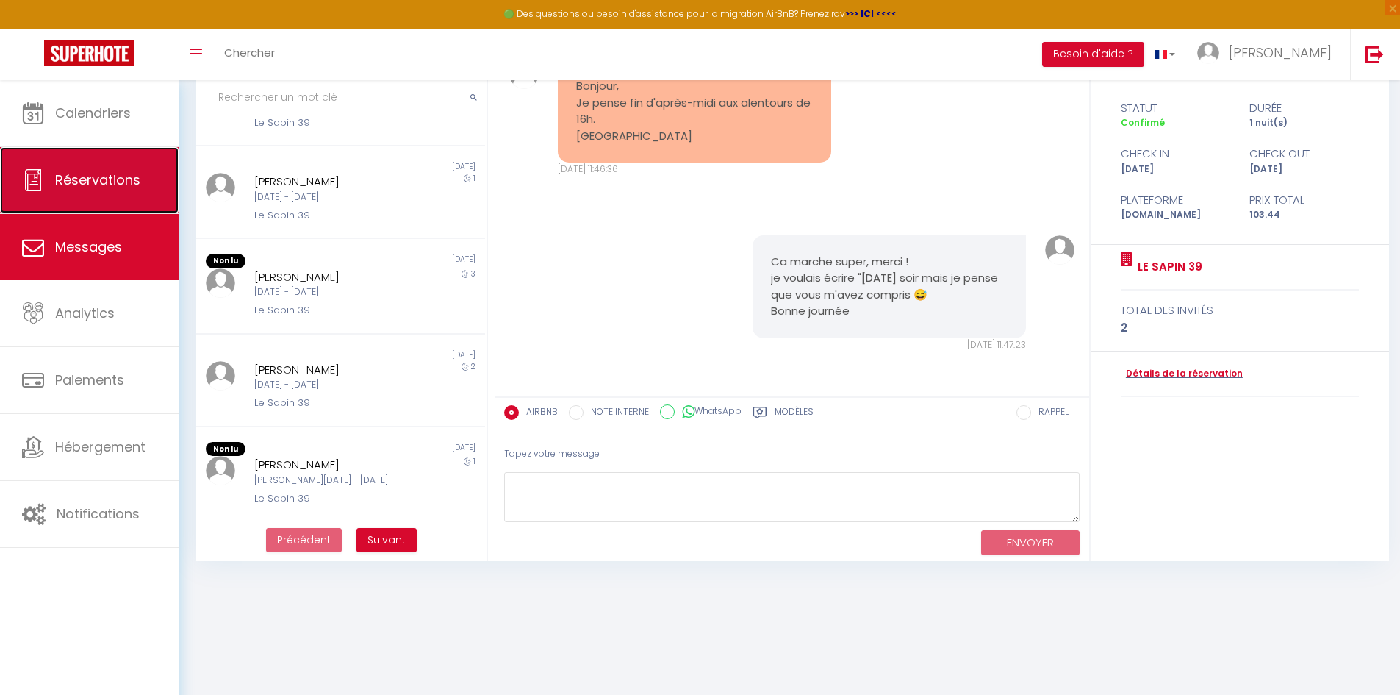
click at [107, 176] on span "Réservations" at bounding box center [97, 180] width 85 height 18
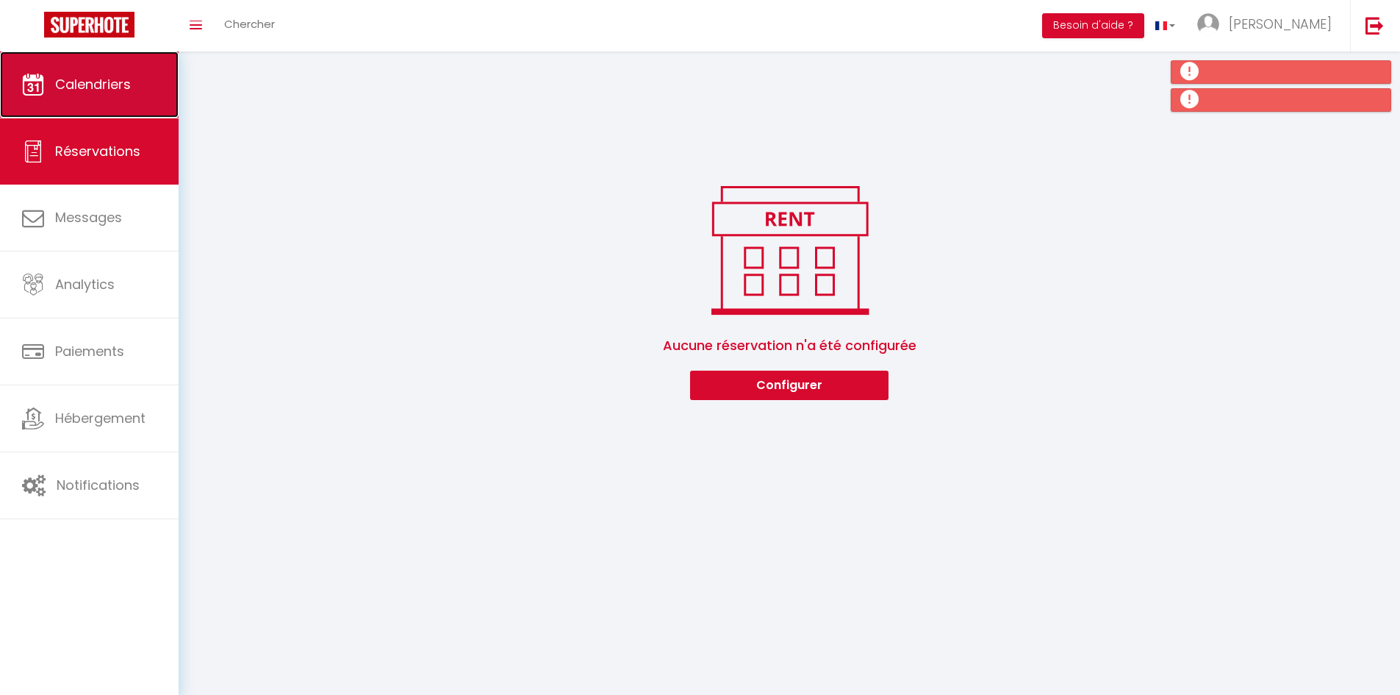
click at [91, 87] on span "Calendriers" at bounding box center [93, 84] width 76 height 18
